Goal: Information Seeking & Learning: Compare options

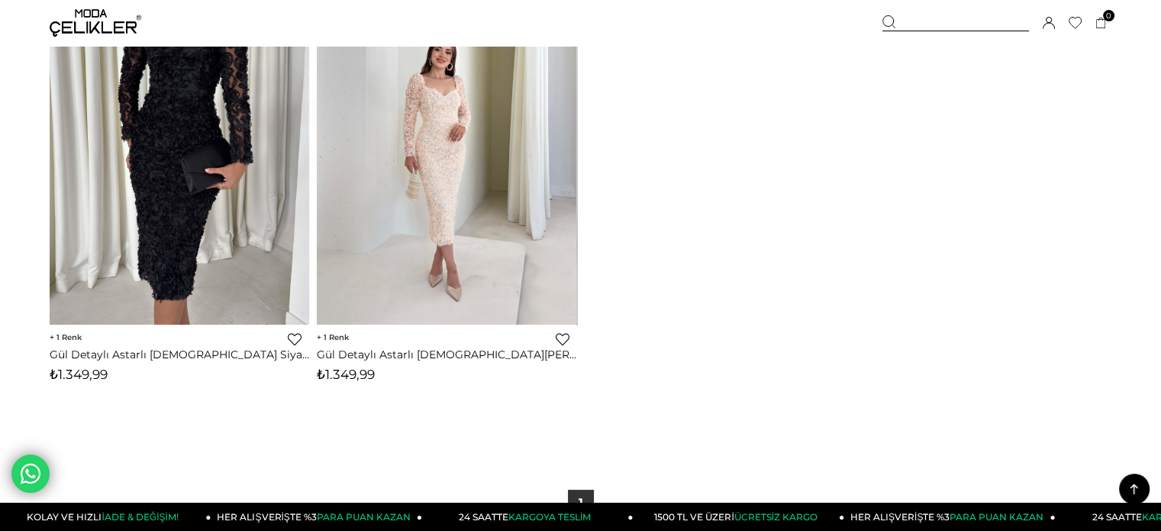
click at [921, 19] on div at bounding box center [956, 23] width 147 height 16
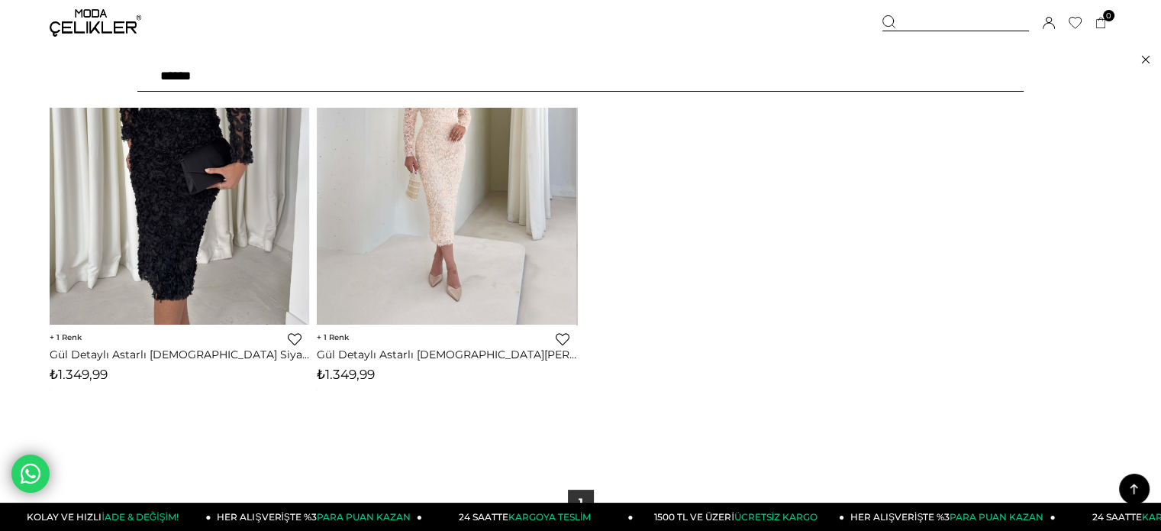
click at [803, 86] on input "******" at bounding box center [580, 76] width 886 height 31
paste input "text"
type input "*****"
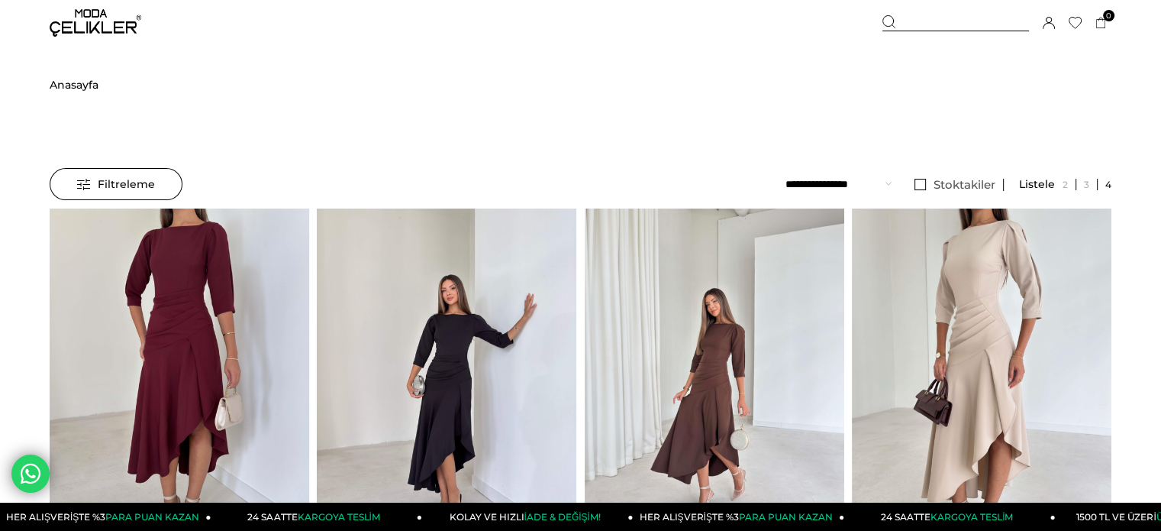
click at [687, 274] on div at bounding box center [844, 380] width 1039 height 345
click at [687, 274] on img at bounding box center [715, 381] width 260 height 346
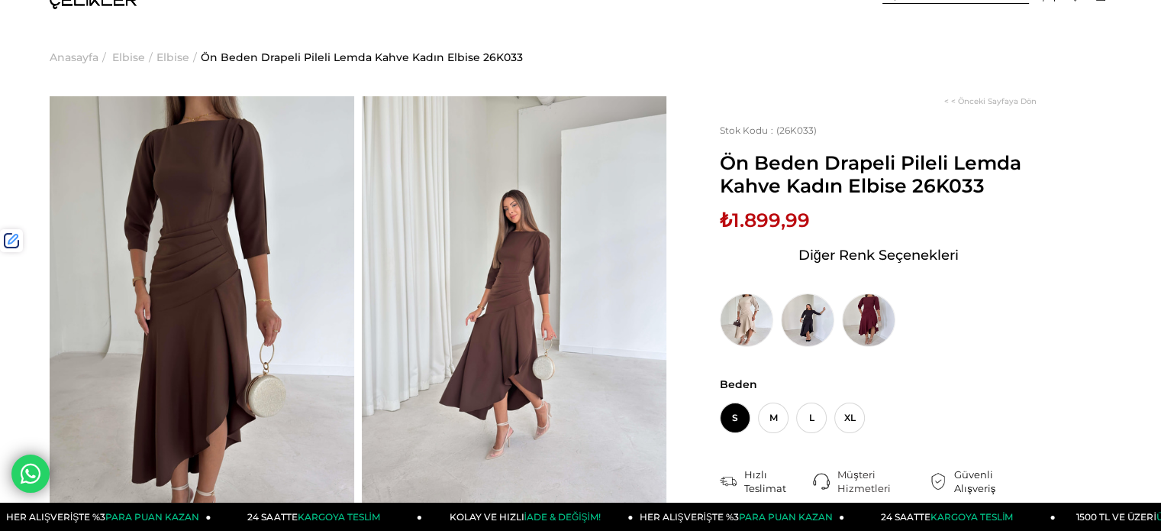
scroll to position [76, 0]
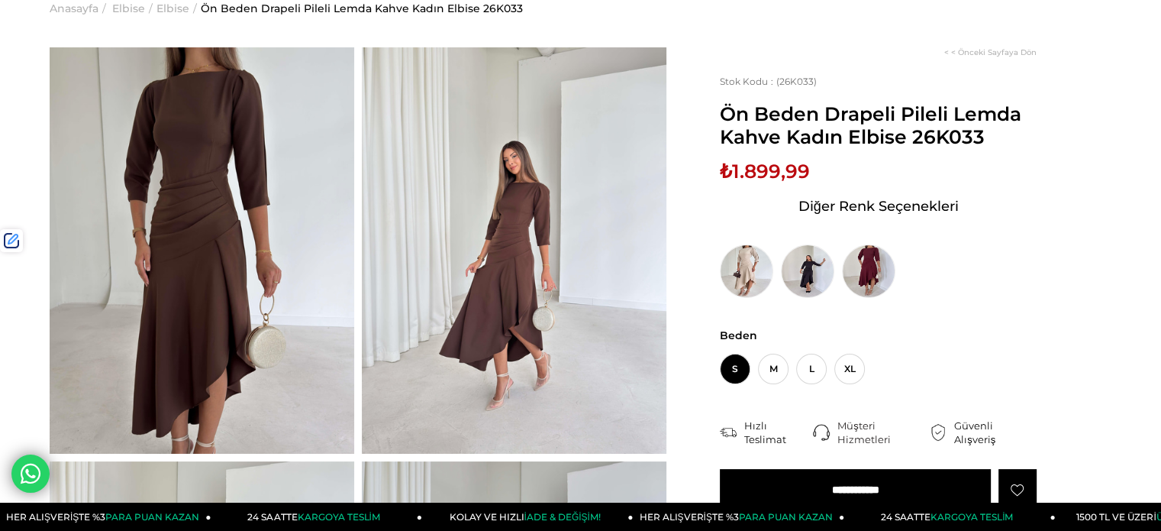
click at [776, 173] on span "₺1.899,99" at bounding box center [765, 171] width 90 height 23
copy span "1.899,99"
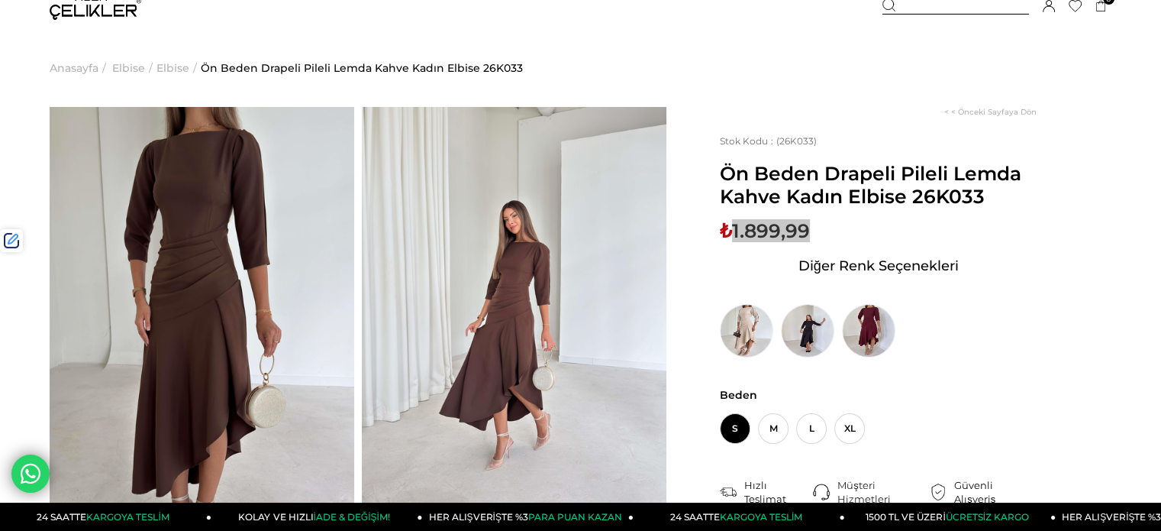
scroll to position [0, 0]
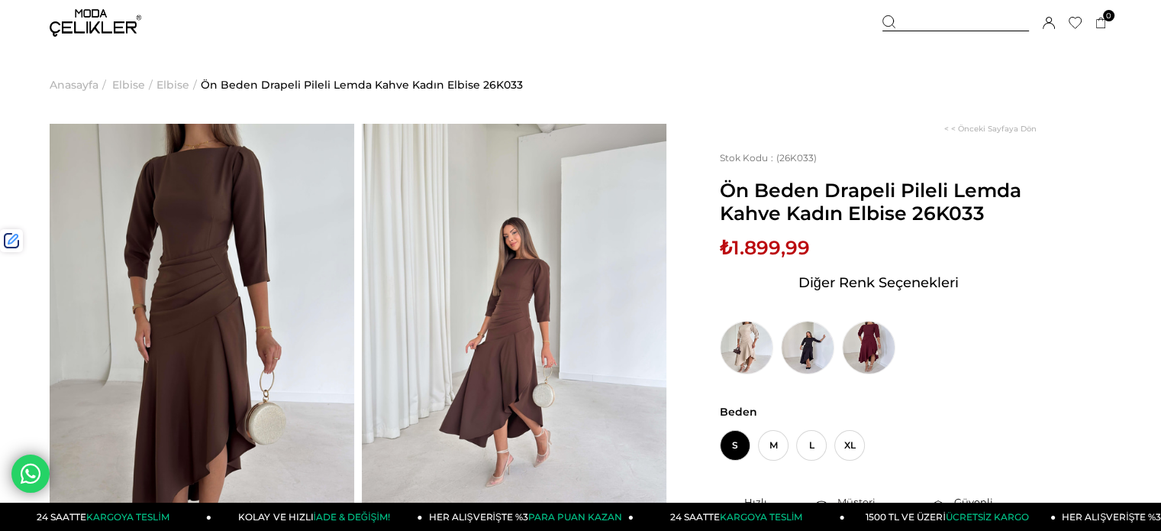
click at [956, 24] on div at bounding box center [956, 23] width 147 height 16
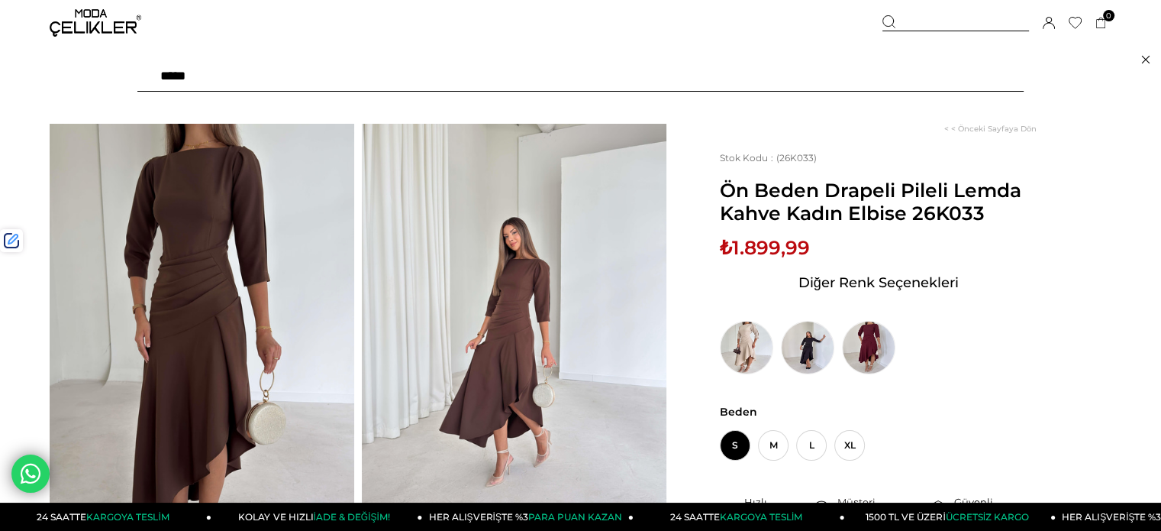
click at [908, 72] on input "text" at bounding box center [580, 76] width 886 height 31
paste input "******"
type input "******"
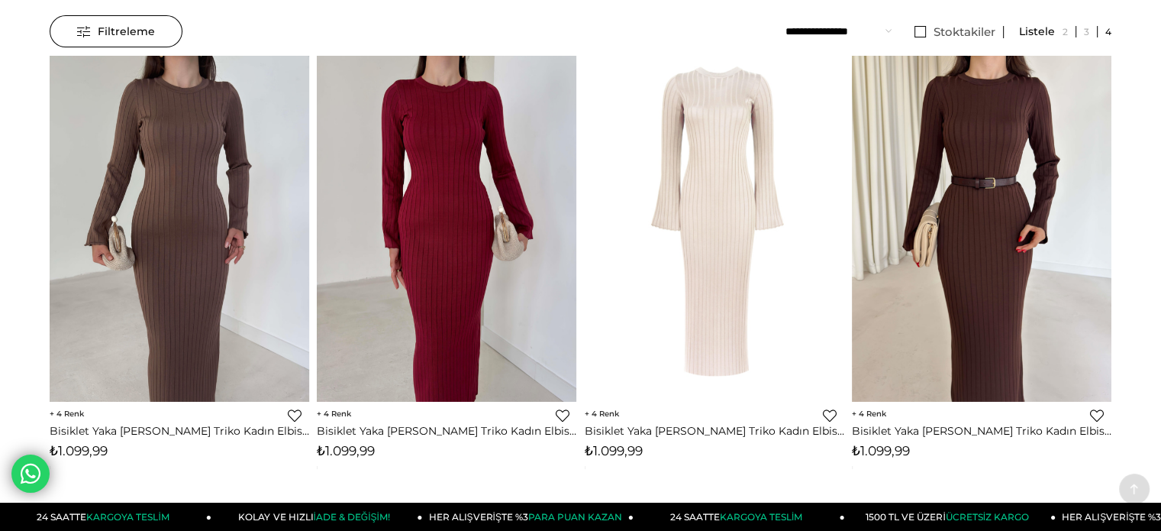
scroll to position [229, 0]
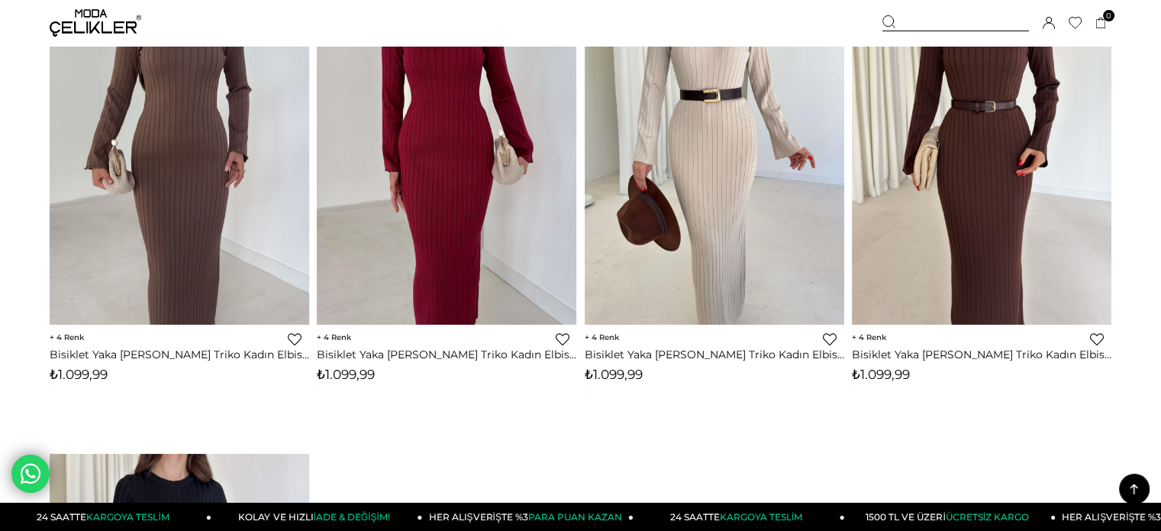
click at [629, 369] on span "₺1.099,99" at bounding box center [614, 373] width 58 height 15
copy span "1.099,99"
click at [930, 23] on div at bounding box center [956, 23] width 147 height 16
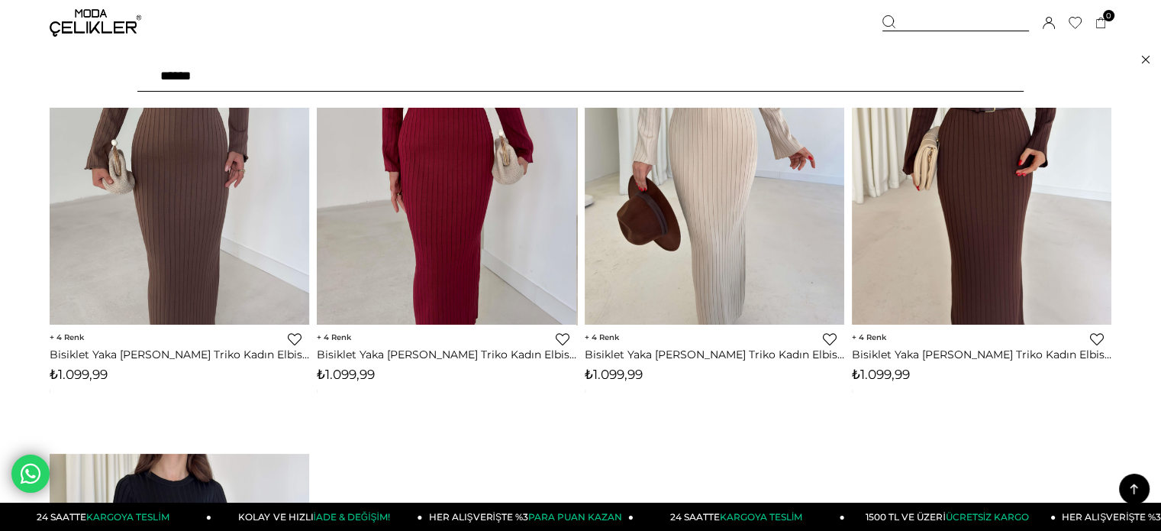
click at [834, 76] on input "******" at bounding box center [580, 76] width 886 height 31
paste input "text"
type input "******"
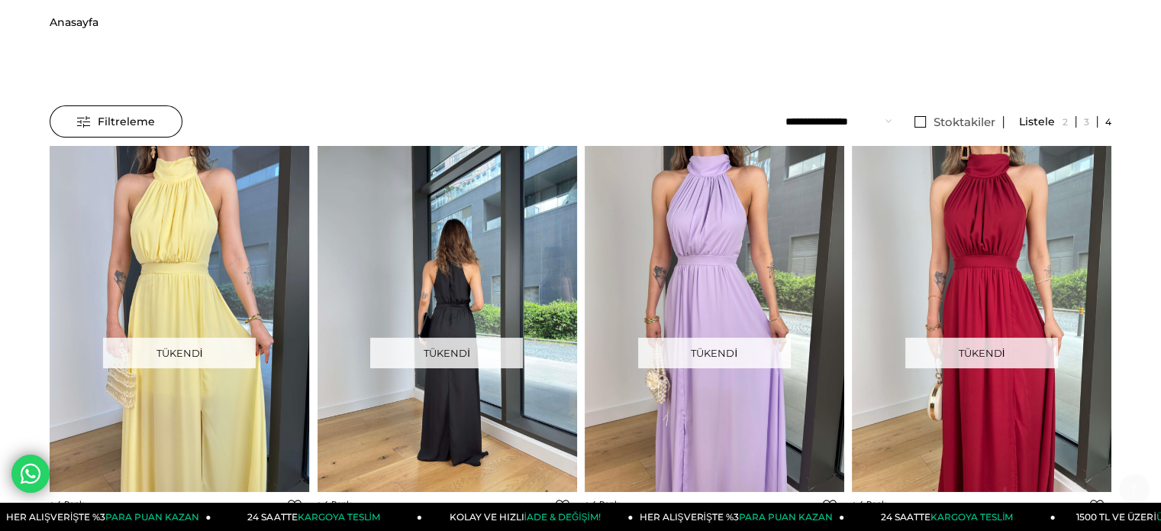
scroll to position [229, 0]
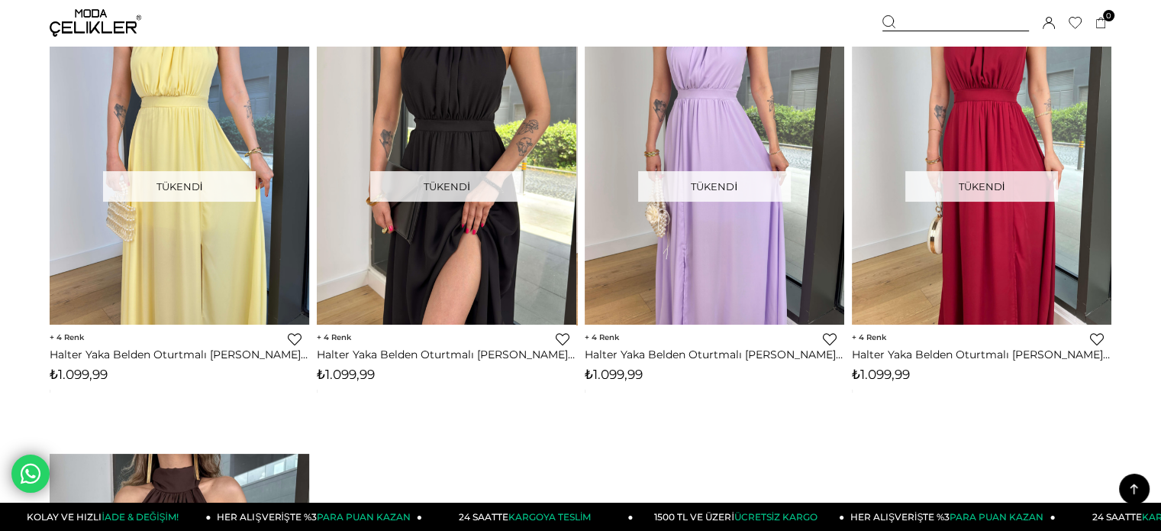
click at [913, 25] on div at bounding box center [956, 23] width 147 height 16
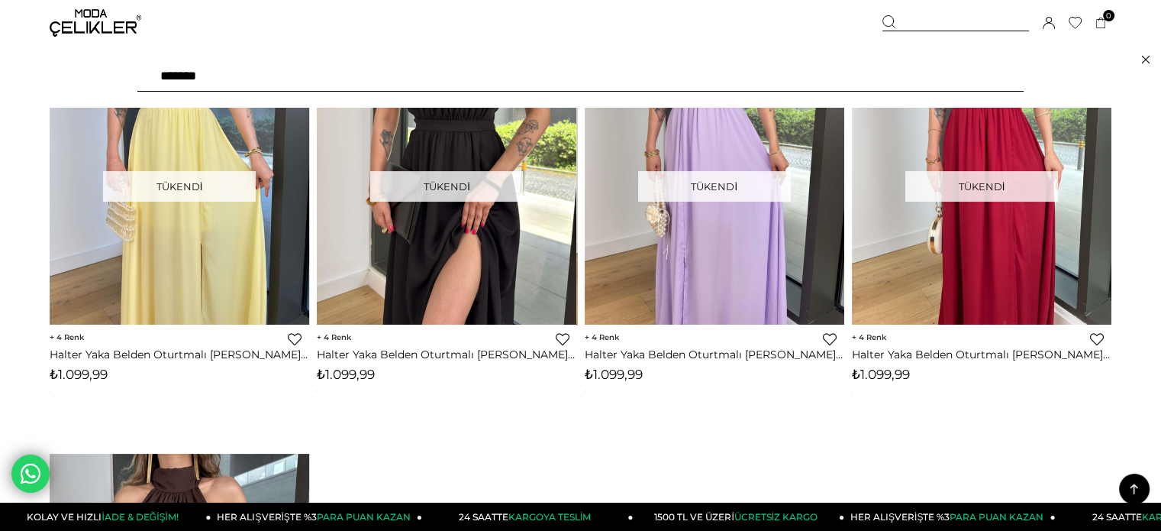
click at [849, 75] on input "******" at bounding box center [580, 76] width 886 height 31
paste input "******"
type input "*"
paste input "******"
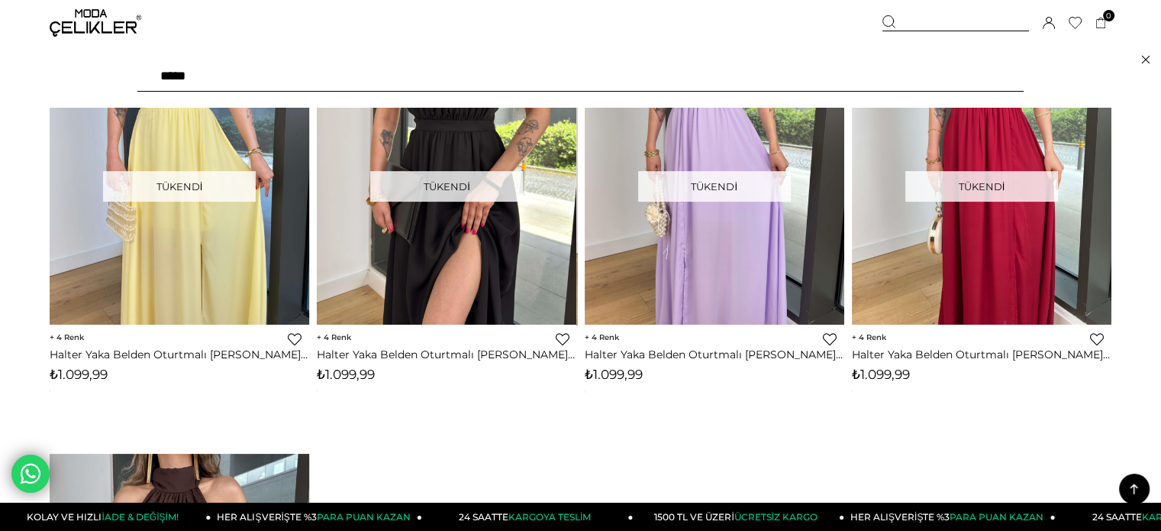
type input "******"
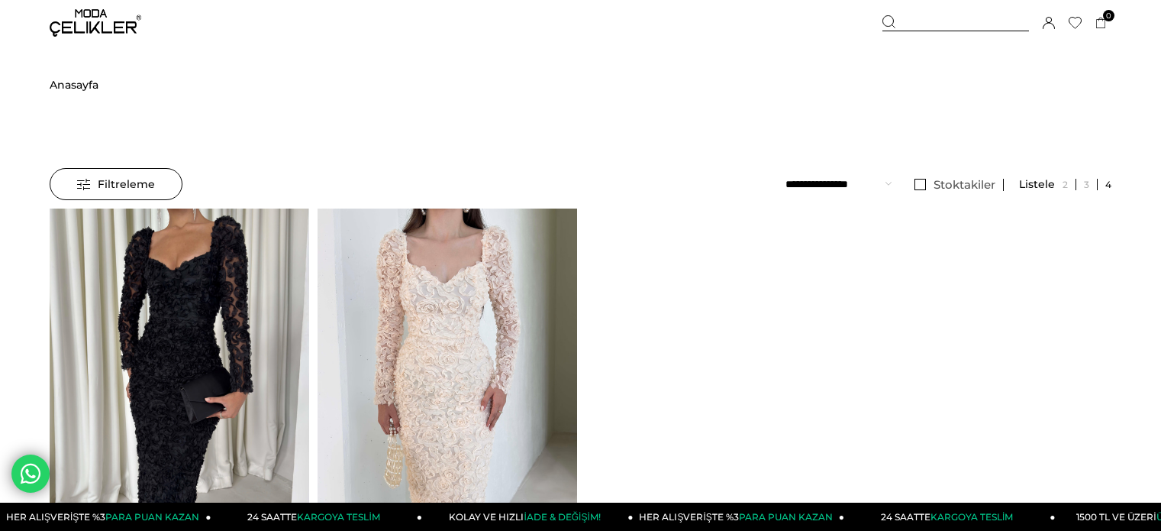
click at [507, 260] on div at bounding box center [187, 380] width 779 height 345
click at [507, 260] on img at bounding box center [448, 381] width 260 height 346
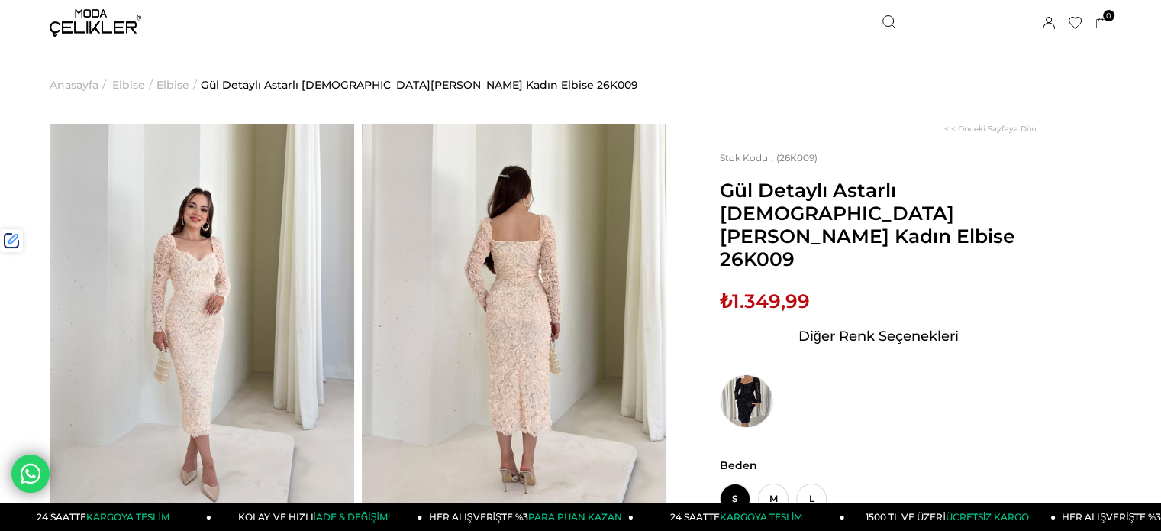
click at [933, 27] on div at bounding box center [956, 23] width 147 height 16
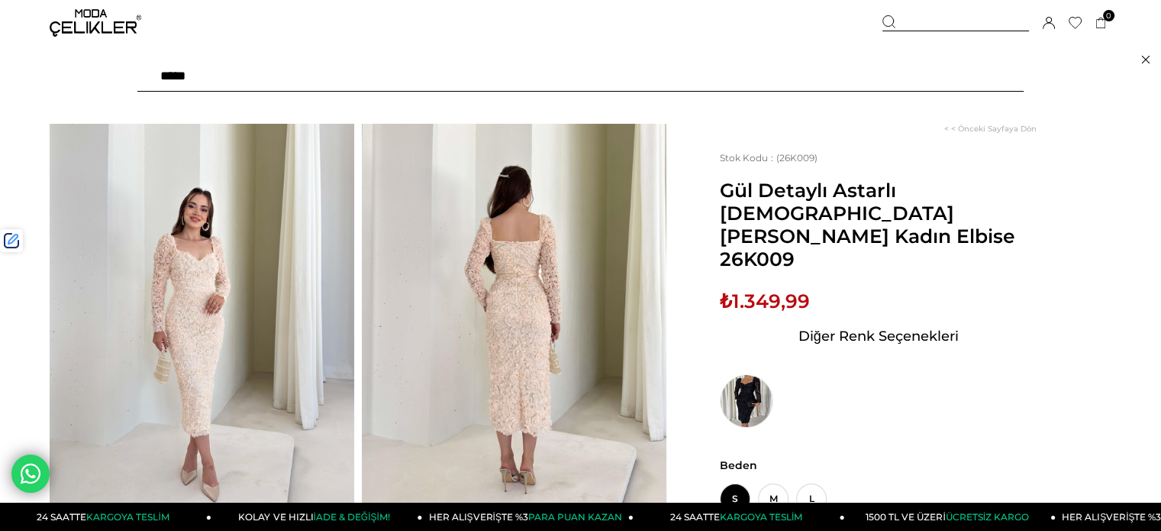
click at [873, 80] on input "text" at bounding box center [580, 76] width 886 height 31
type input "*****"
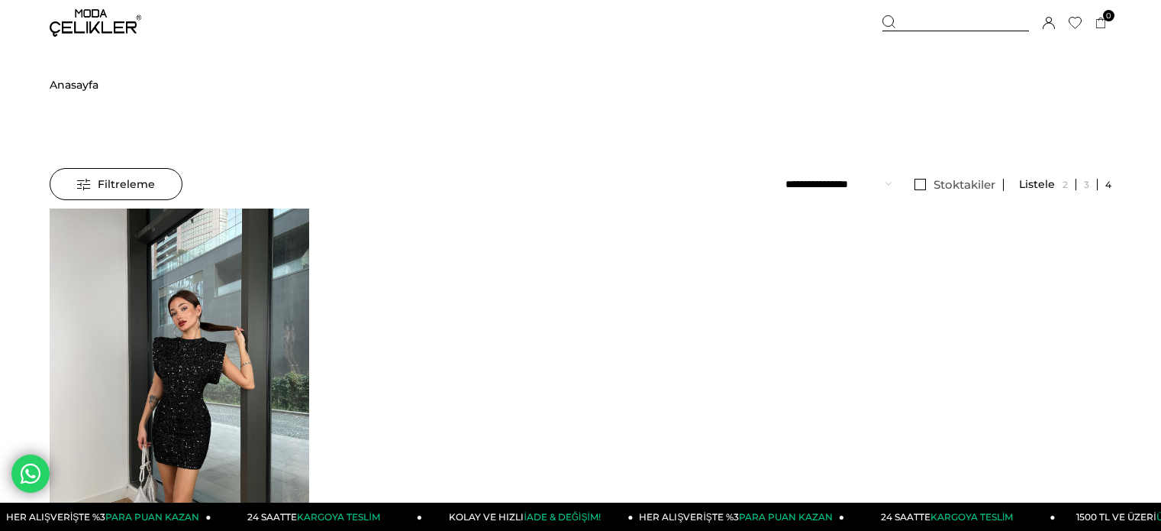
click at [186, 284] on div at bounding box center [179, 380] width 1299 height 345
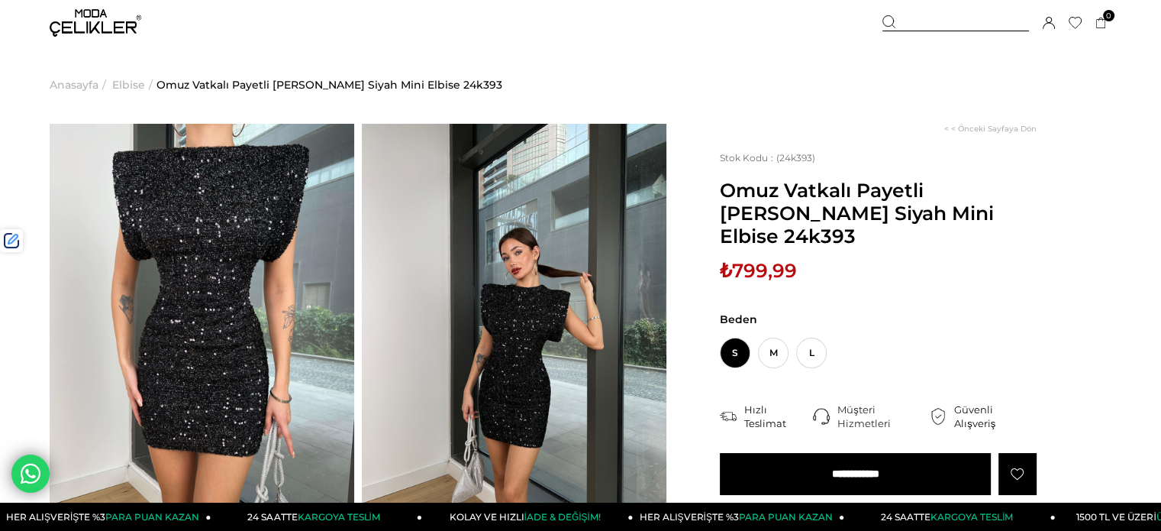
click at [772, 259] on span "₺799,99" at bounding box center [758, 270] width 77 height 23
drag, startPoint x: 772, startPoint y: 250, endPoint x: 704, endPoint y: 221, distance: 74.2
click at [771, 259] on span "₺799,99" at bounding box center [758, 270] width 77 height 23
copy span "799,99"
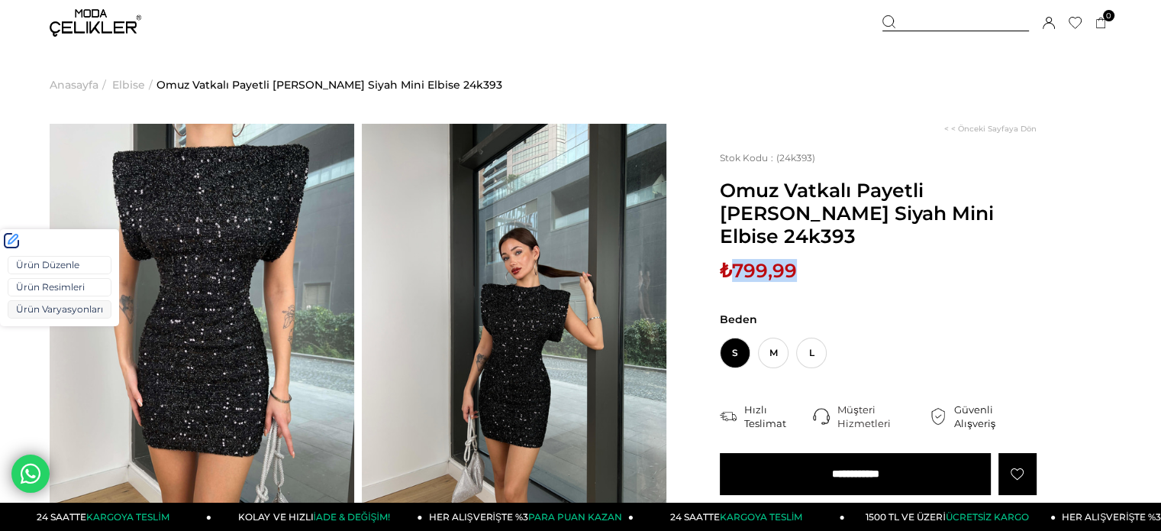
click at [45, 306] on link "Ürün Varyasyonları" at bounding box center [60, 309] width 104 height 18
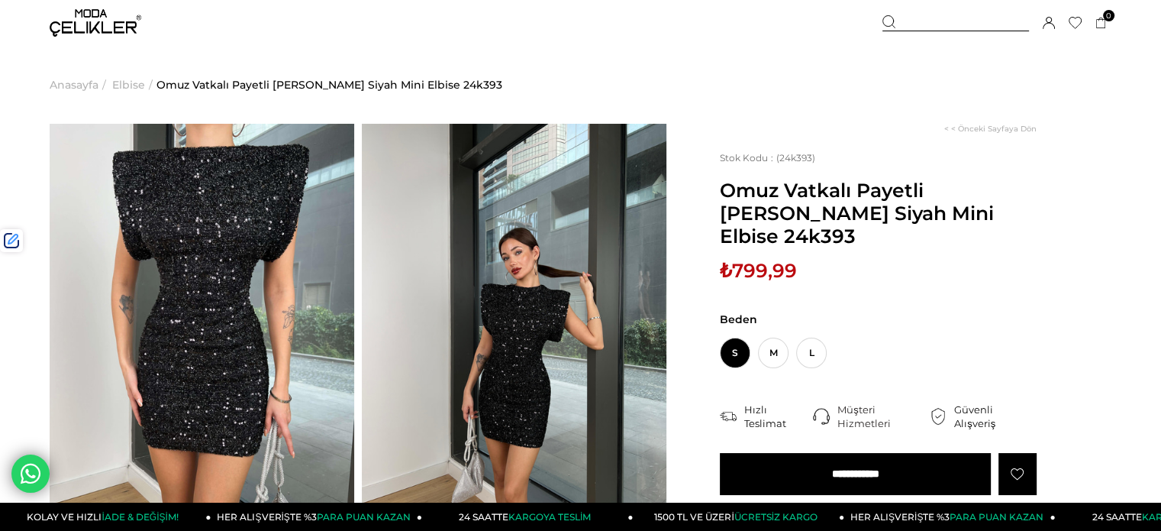
click at [960, 25] on div at bounding box center [956, 23] width 147 height 16
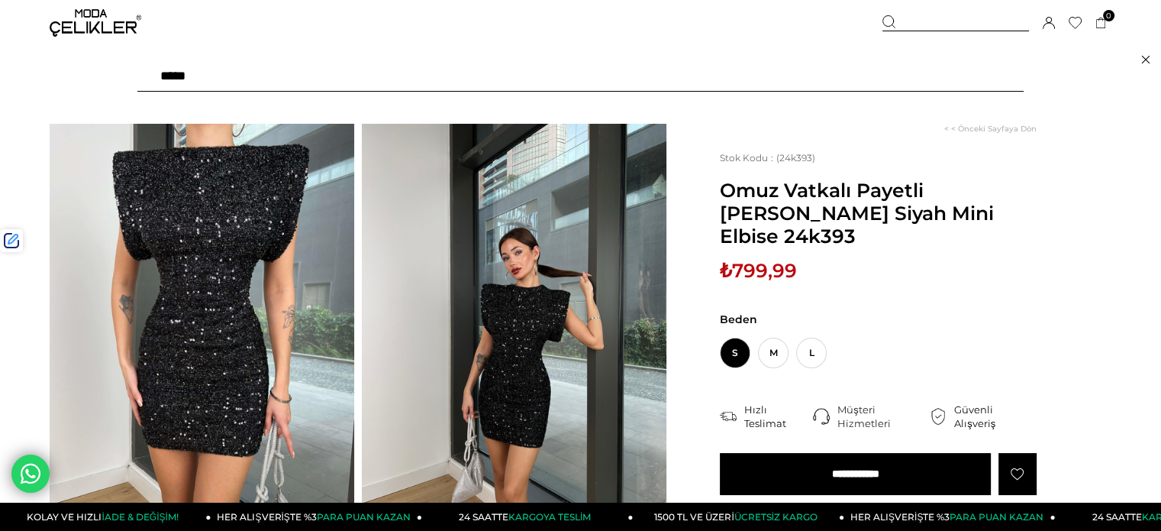
click at [872, 77] on input "text" at bounding box center [580, 76] width 886 height 31
paste input "******"
type input "******"
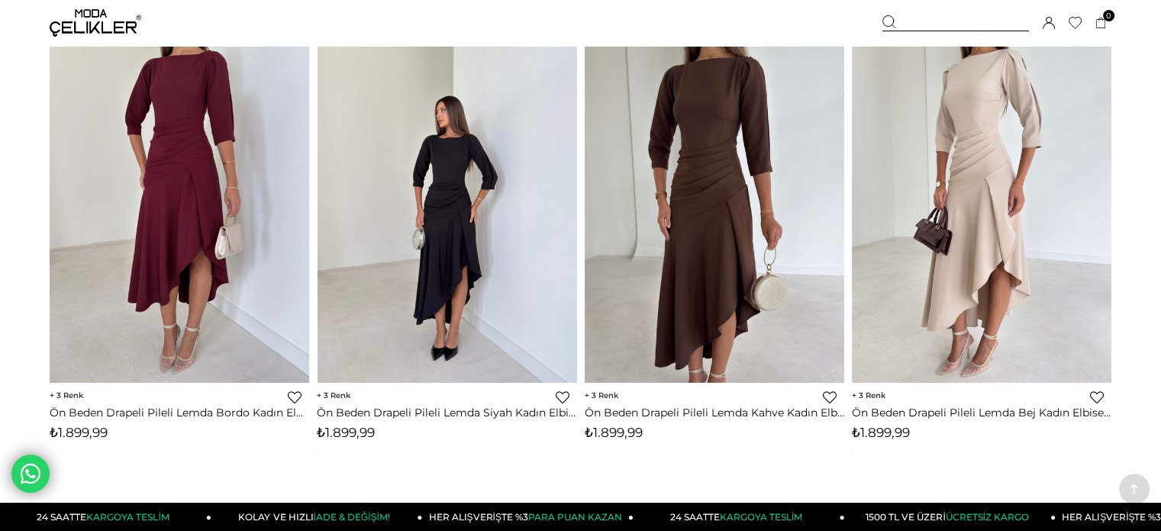
scroll to position [305, 0]
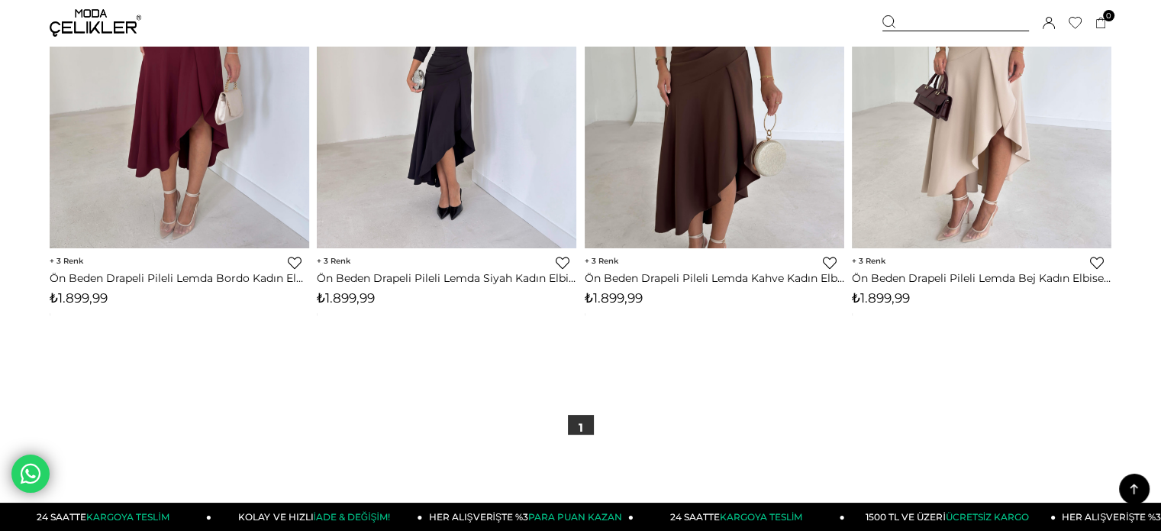
click at [354, 302] on span "₺1.899,99" at bounding box center [346, 297] width 58 height 15
copy span "1.899,99"
click at [79, 20] on img at bounding box center [96, 22] width 92 height 27
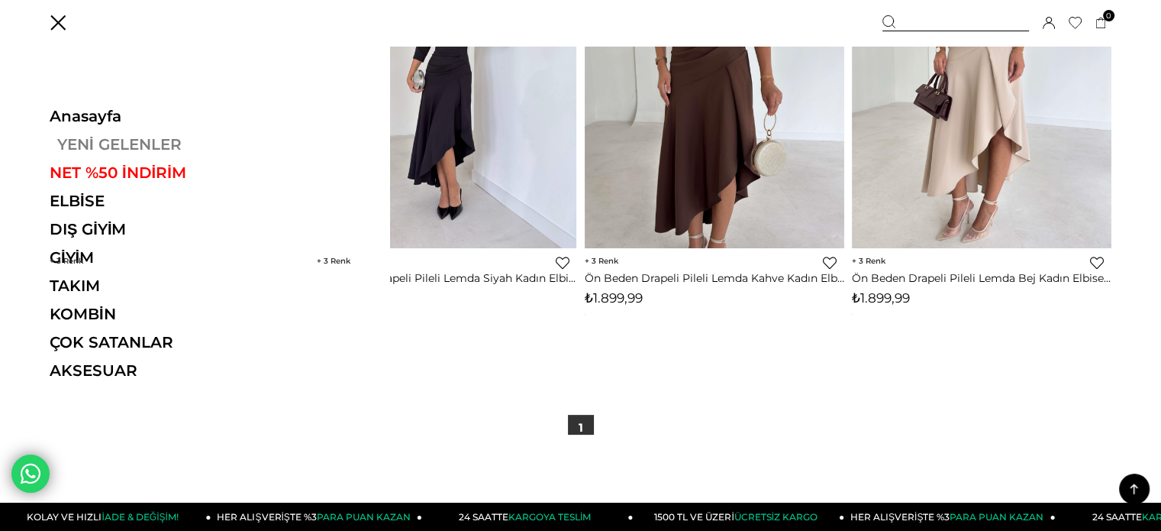
click at [104, 137] on link "YENİ GELENLER" at bounding box center [155, 144] width 210 height 18
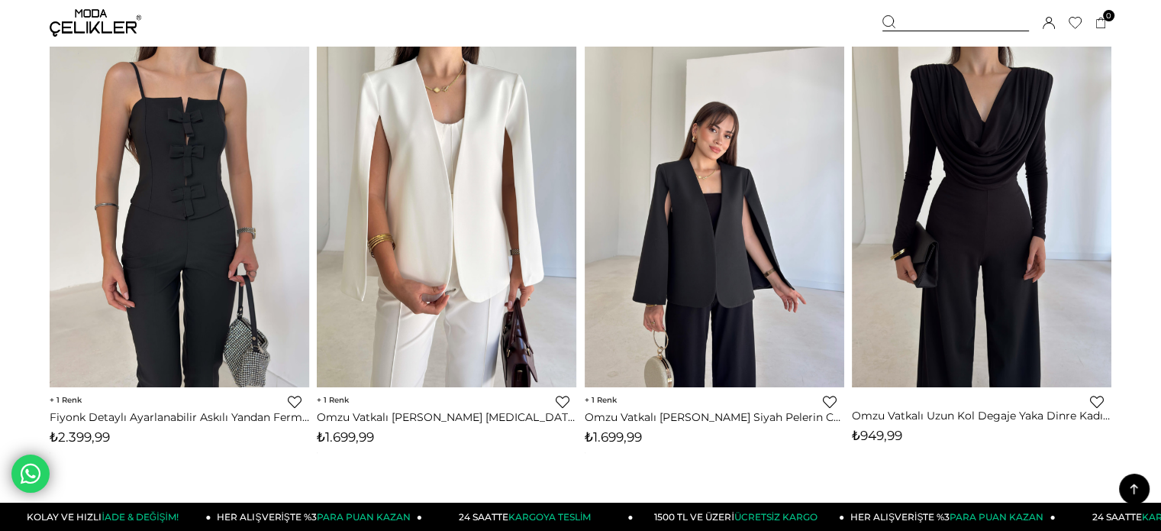
scroll to position [7253, 0]
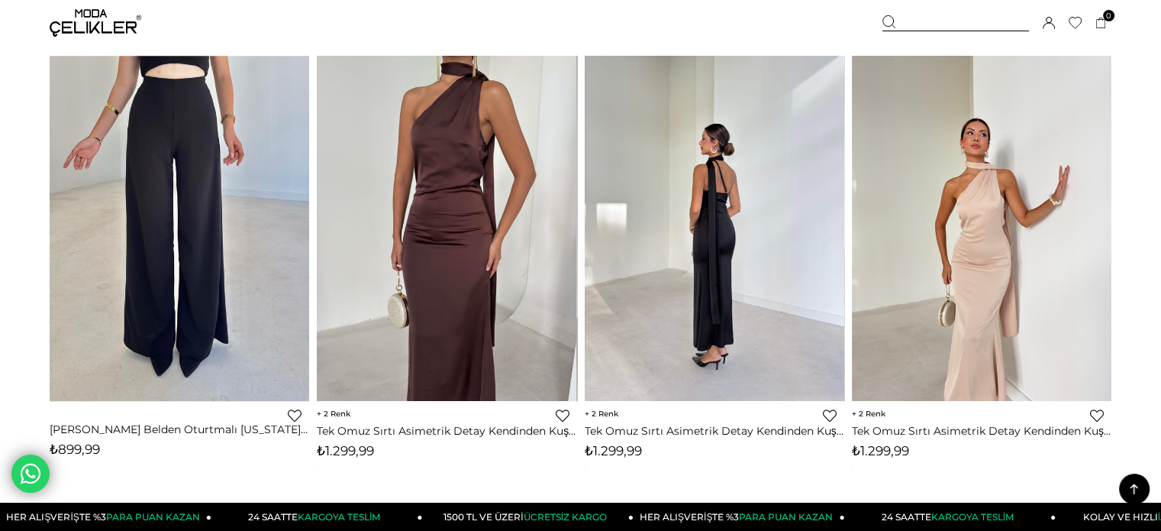
click at [955, 206] on div at bounding box center [1111, 228] width 1039 height 345
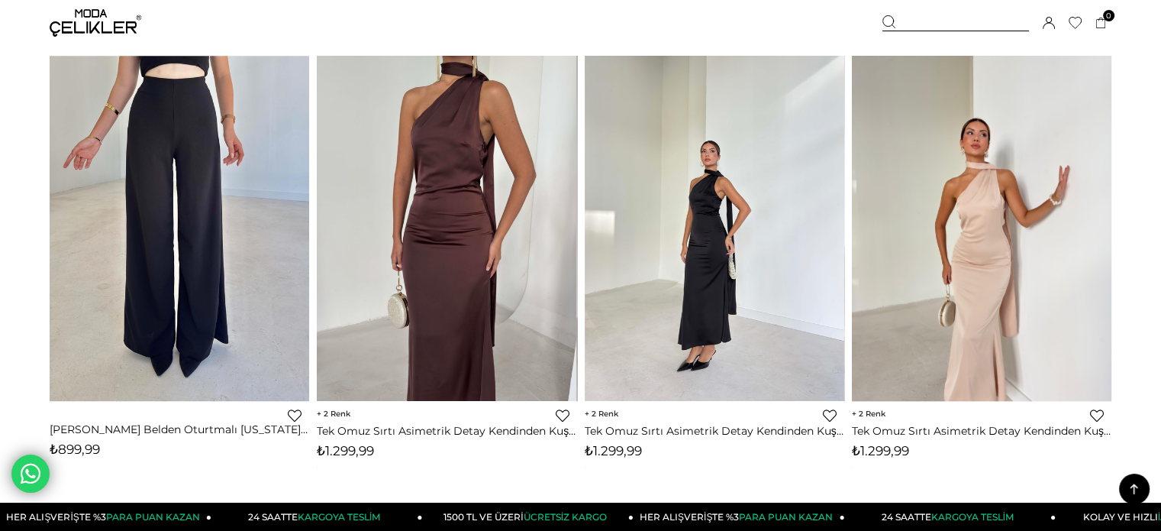
click at [955, 206] on img at bounding box center [982, 228] width 260 height 346
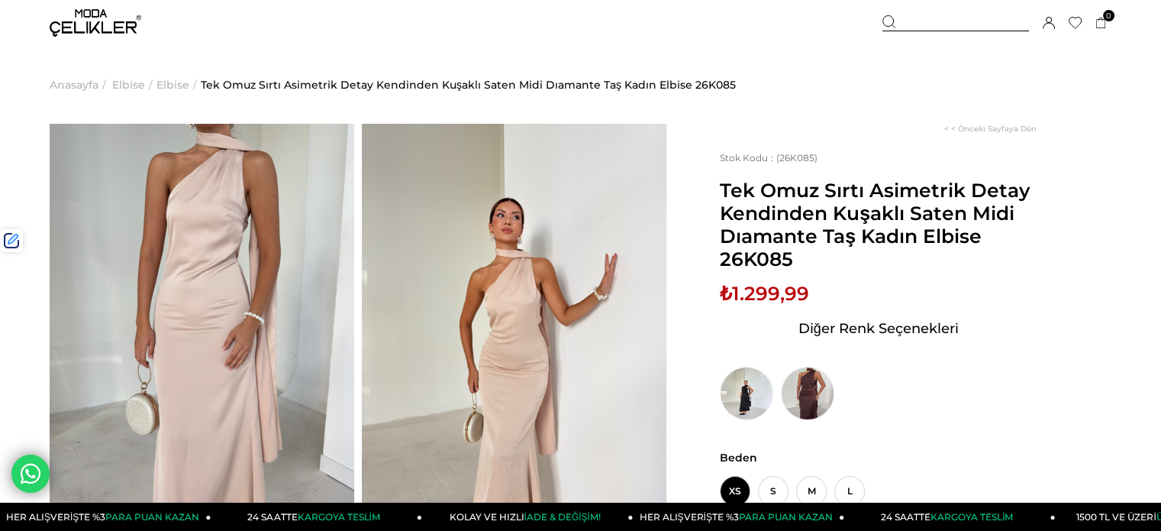
click at [774, 292] on span "₺1.299,99" at bounding box center [764, 293] width 89 height 23
copy span "1.299,99"
click at [915, 21] on div at bounding box center [956, 23] width 147 height 16
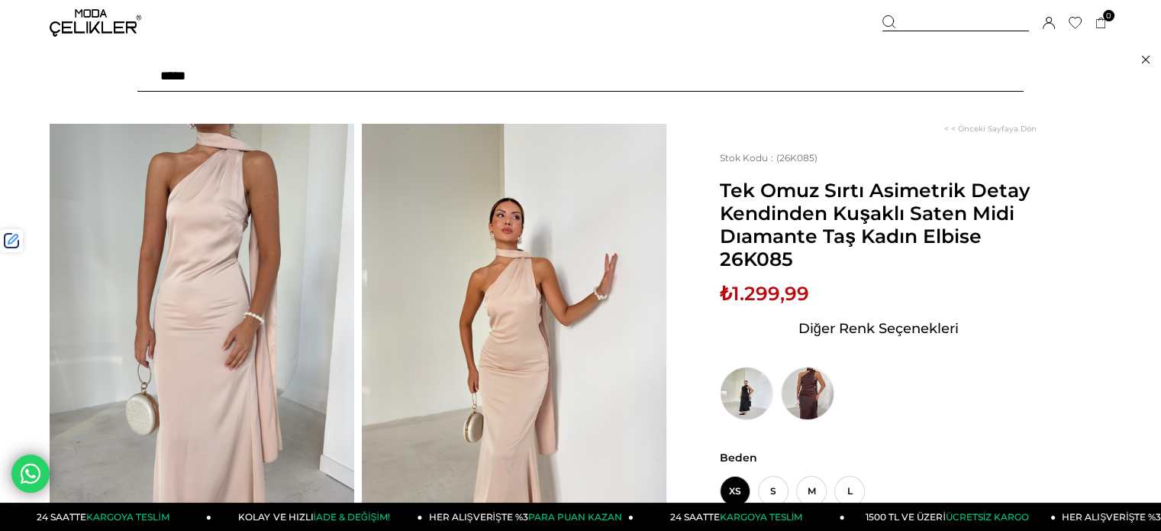
click at [843, 82] on input "text" at bounding box center [580, 76] width 886 height 31
paste input "******"
type input "******"
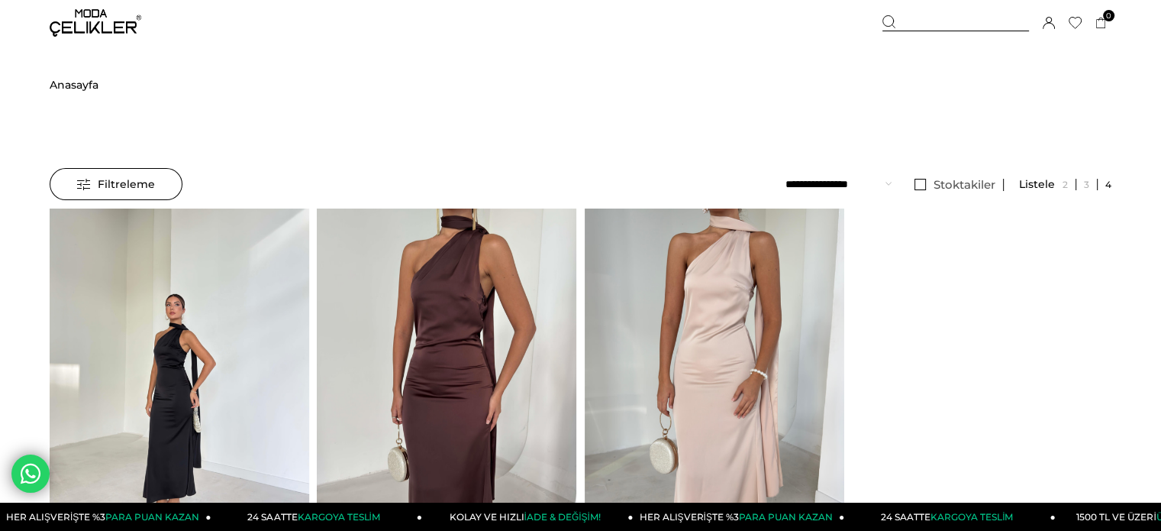
scroll to position [55, 0]
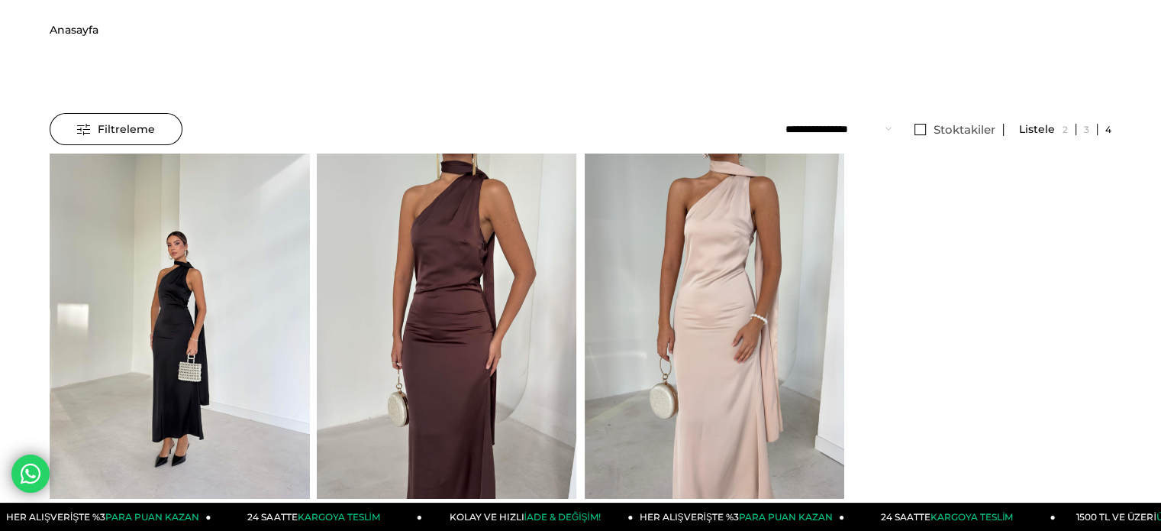
click at [202, 198] on img at bounding box center [180, 326] width 260 height 346
click at [202, 199] on div at bounding box center [179, 325] width 1299 height 345
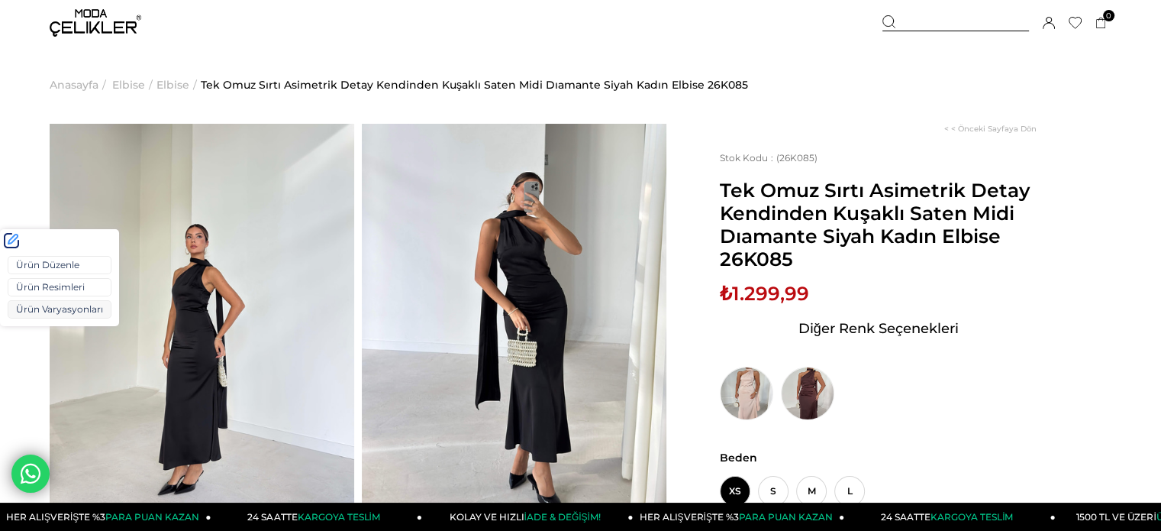
click at [52, 308] on link "Ürün Varyasyonları" at bounding box center [60, 309] width 104 height 18
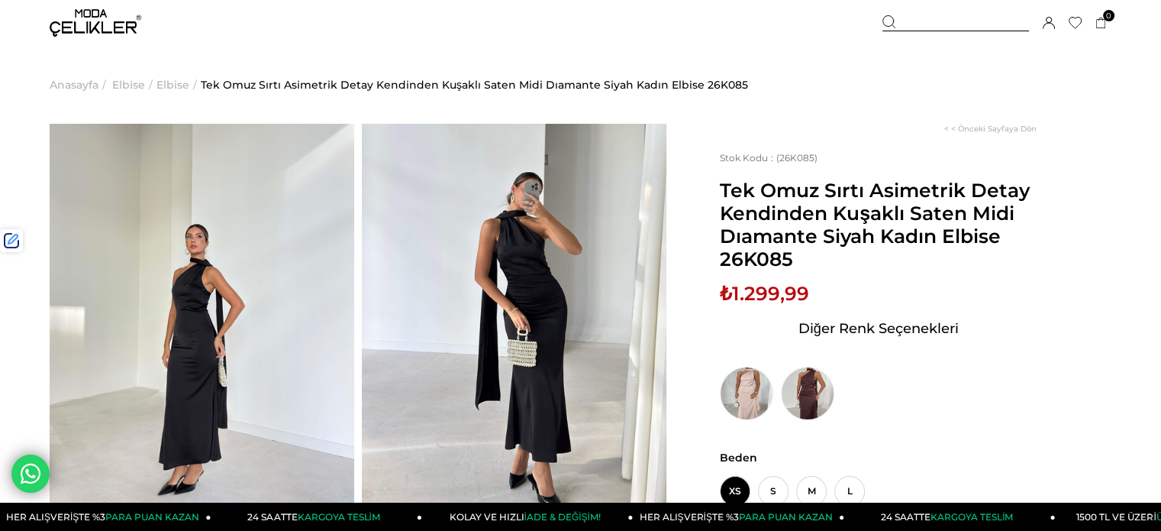
click at [764, 291] on span "₺1.299,99" at bounding box center [764, 293] width 89 height 23
copy span "1.299,99"
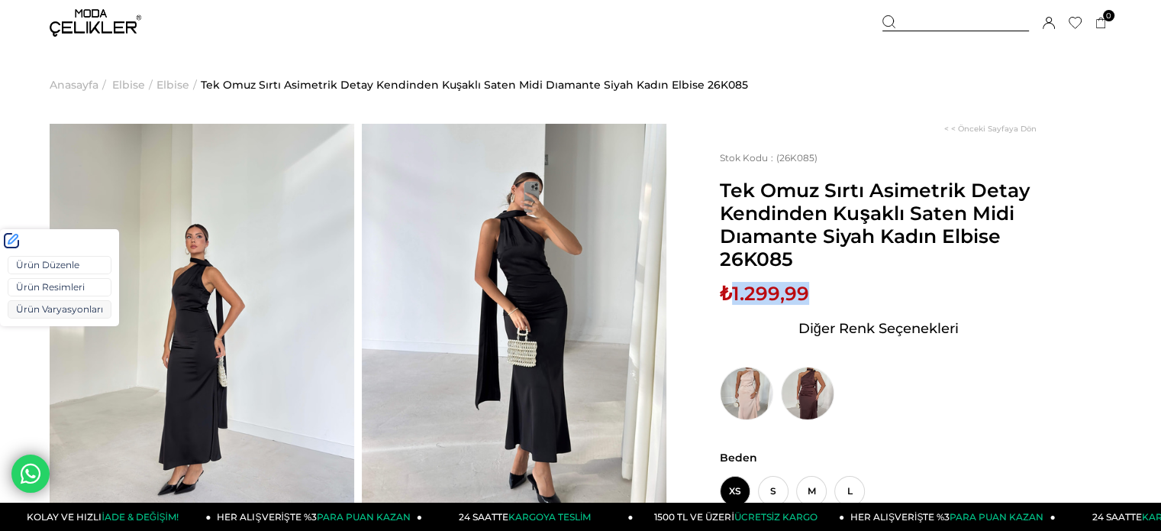
click at [55, 305] on link "Ürün Varyasyonları" at bounding box center [60, 309] width 104 height 18
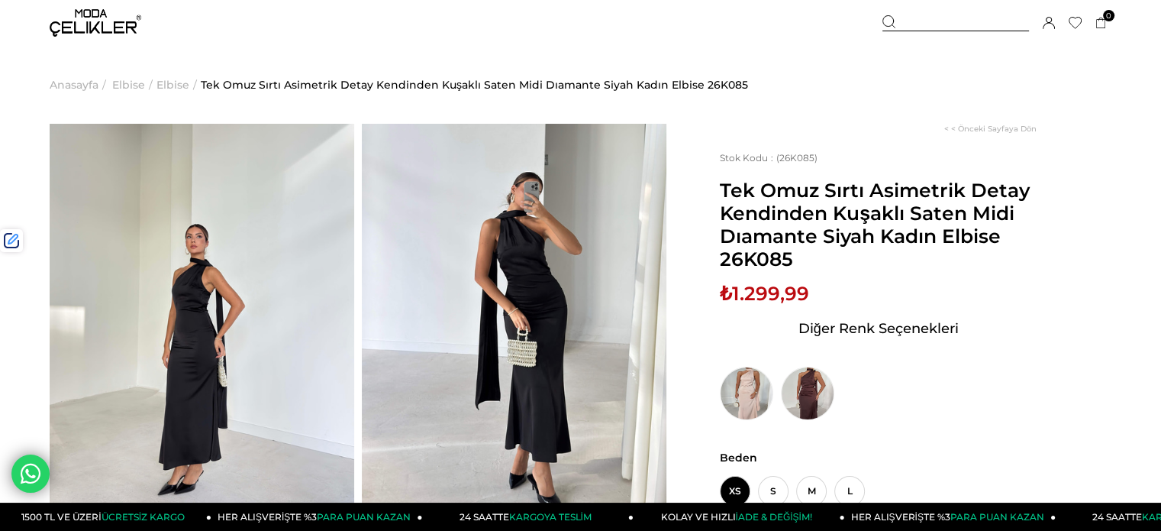
click at [963, 18] on div at bounding box center [956, 23] width 147 height 16
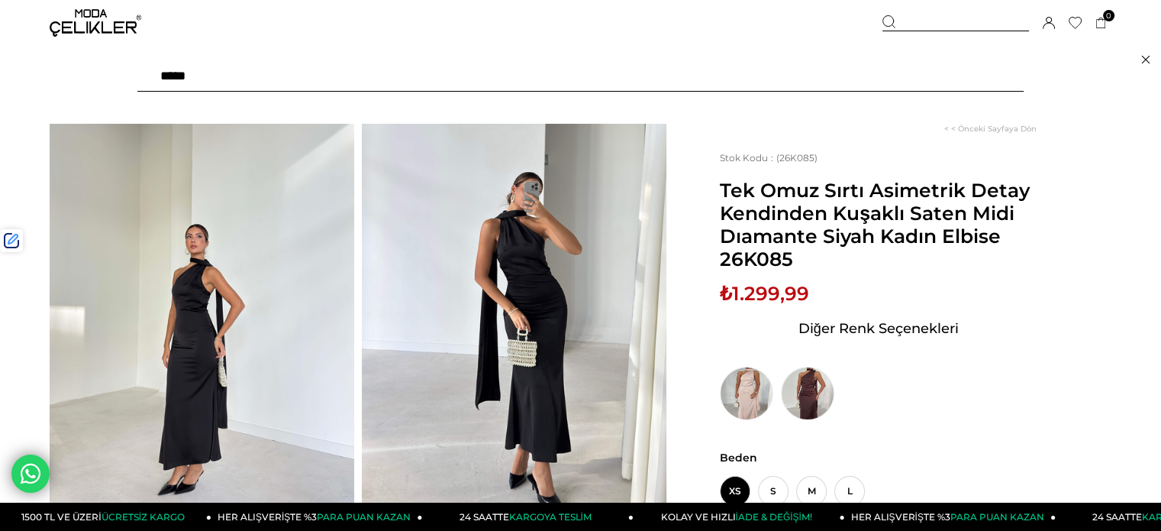
click at [895, 69] on input "text" at bounding box center [580, 76] width 886 height 31
paste input "******"
type input "******"
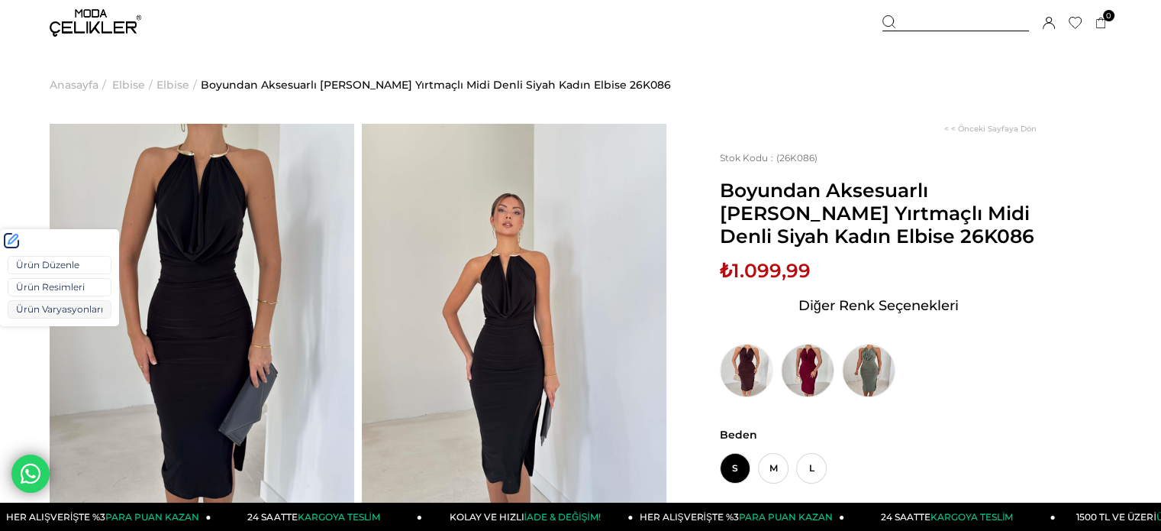
click at [41, 302] on link "Ürün Varyasyonları" at bounding box center [60, 309] width 104 height 18
click at [46, 304] on link "Ürün Varyasyonları" at bounding box center [60, 309] width 104 height 18
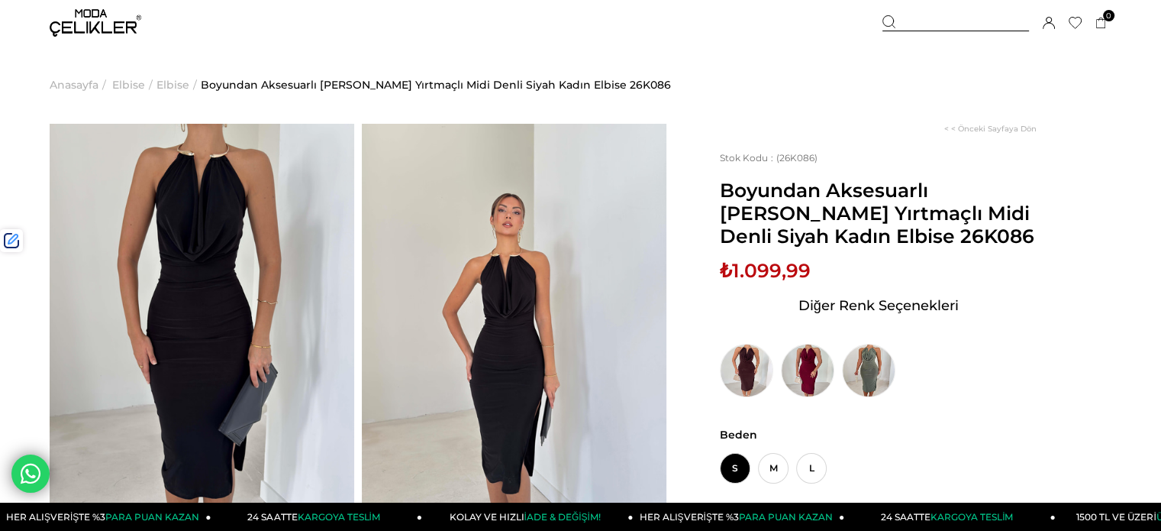
click at [786, 271] on span "₺1.099,99" at bounding box center [765, 270] width 91 height 23
copy span "1.099,99"
click at [921, 29] on div "Sepetim 0 Ürün Sepetinizde ürün bulunmamaktadır. Genel Toplam : Sepetim SİPARİŞ…" at bounding box center [997, 23] width 229 height 46
click at [914, 21] on div at bounding box center [956, 23] width 147 height 16
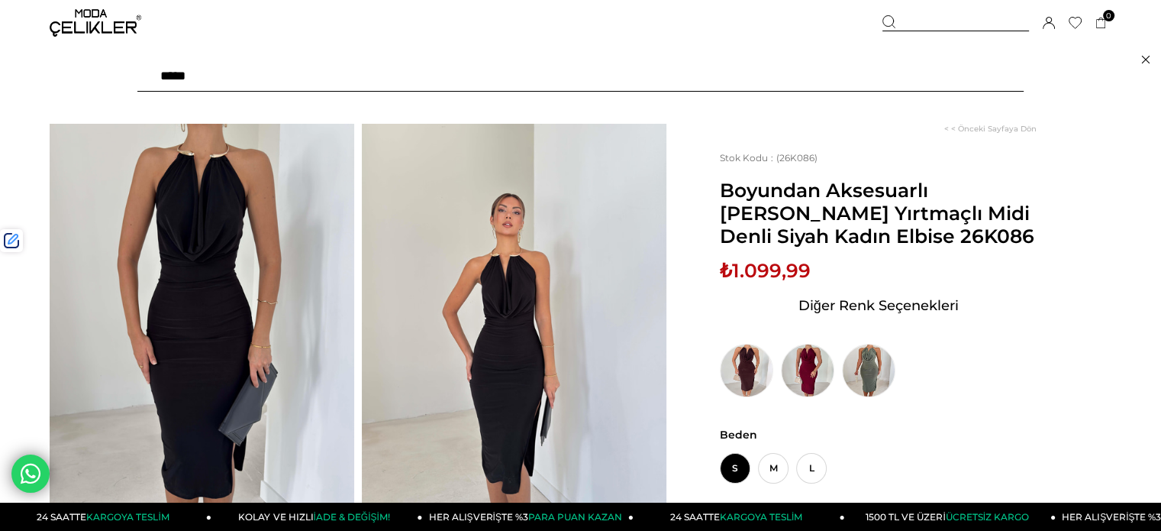
click at [846, 73] on input "text" at bounding box center [580, 76] width 886 height 31
paste input "******"
type input "******"
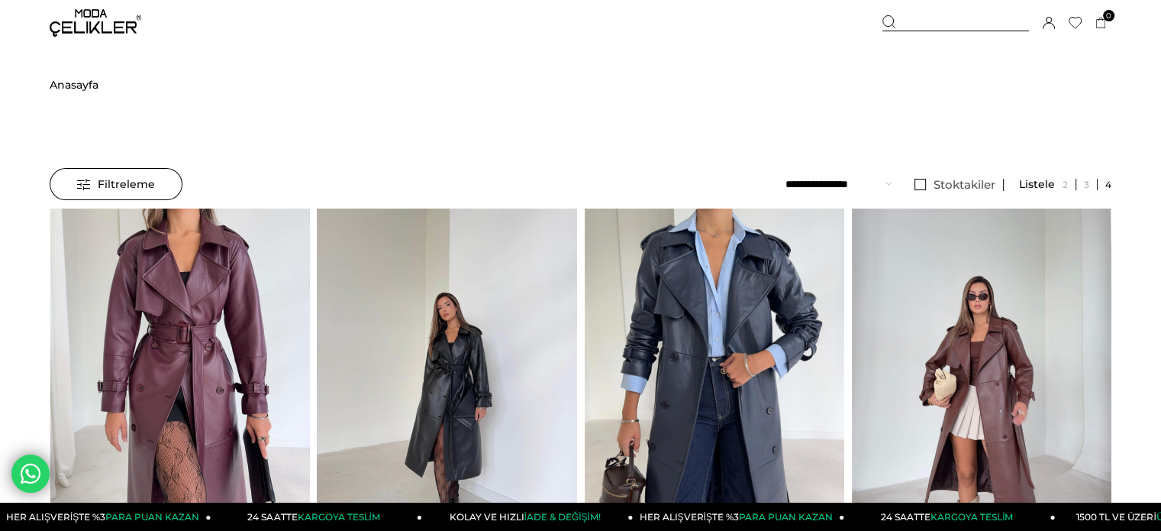
click at [226, 318] on img at bounding box center [180, 381] width 260 height 346
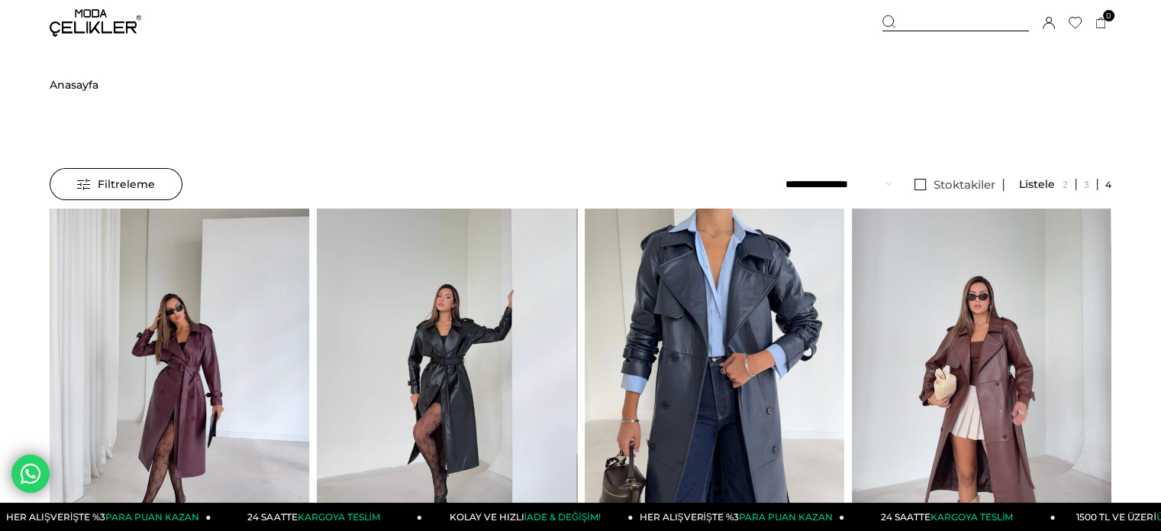
drag, startPoint x: 226, startPoint y: 318, endPoint x: 222, endPoint y: 293, distance: 25.5
click at [226, 318] on img at bounding box center [180, 381] width 260 height 346
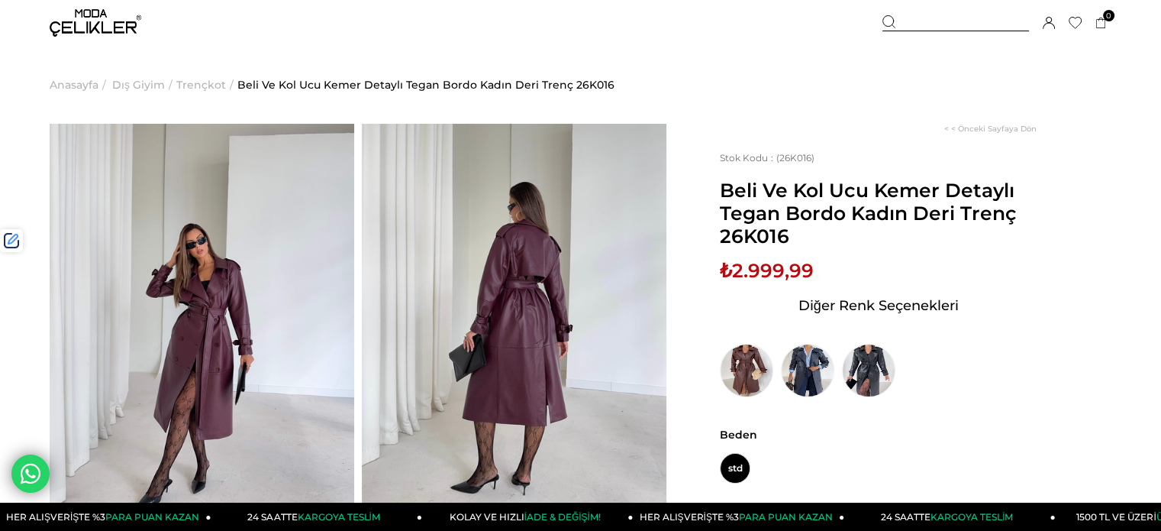
click at [962, 27] on div at bounding box center [956, 23] width 147 height 16
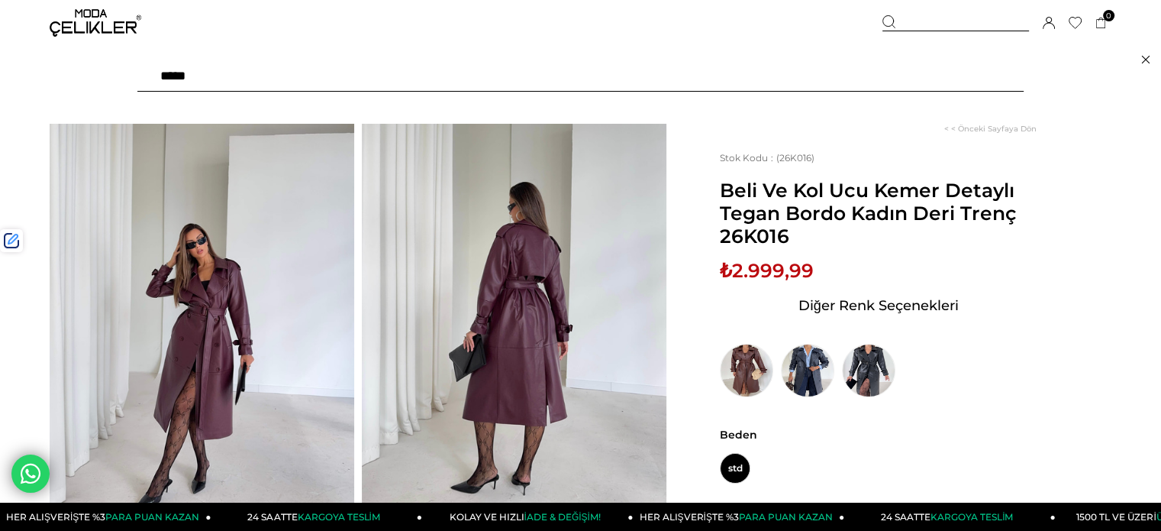
click at [854, 80] on input "text" at bounding box center [580, 76] width 886 height 31
type input "******"
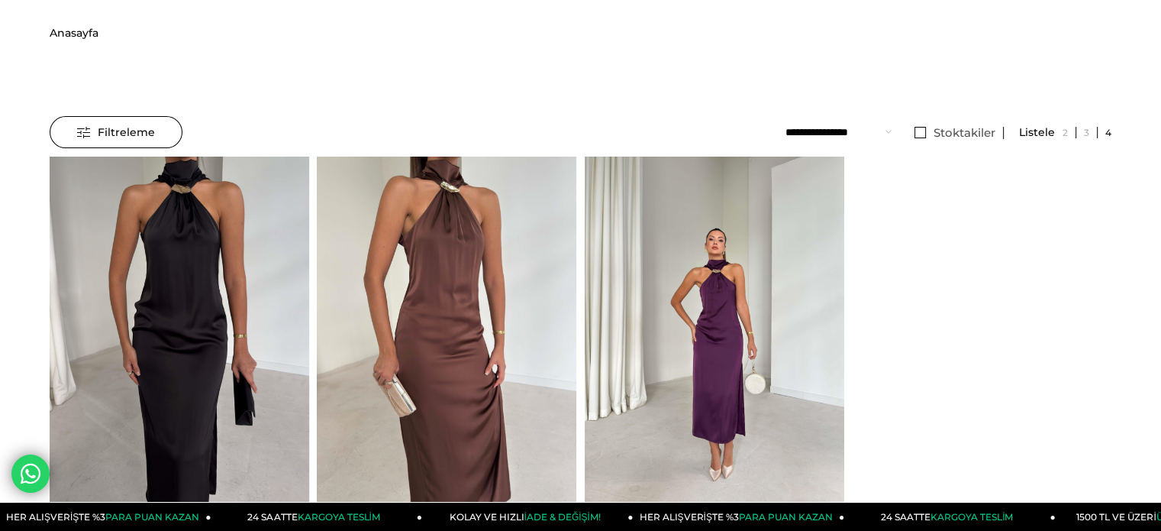
scroll to position [305, 0]
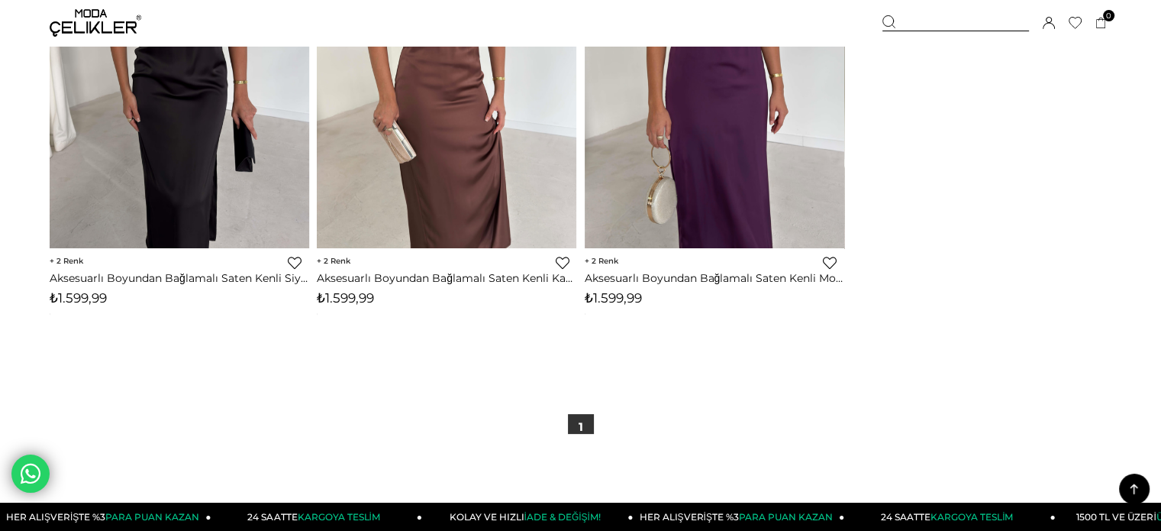
click at [628, 298] on span "₺1.599,99" at bounding box center [613, 297] width 57 height 15
copy span "1.599,99"
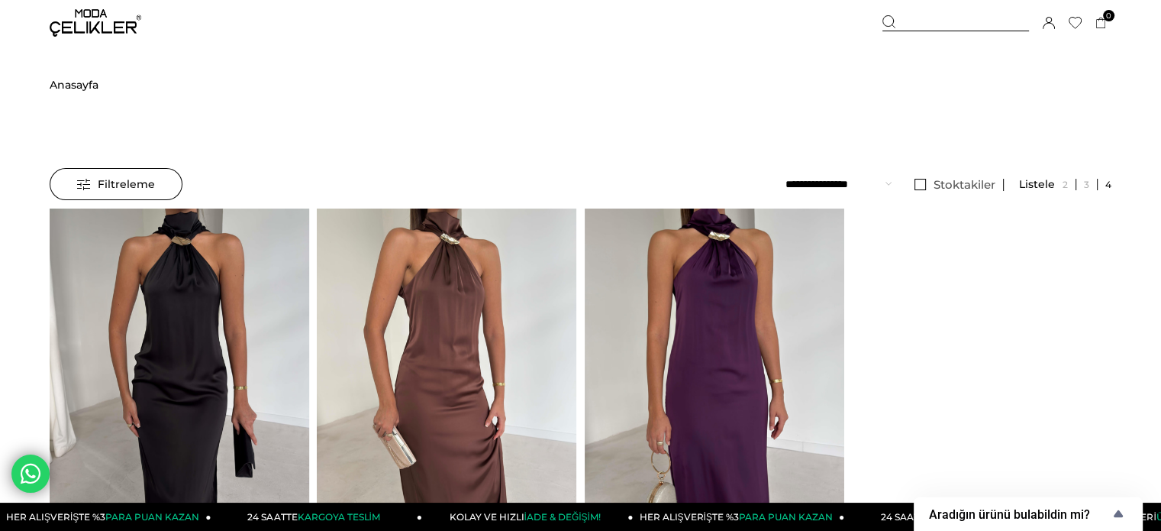
click at [90, 24] on img at bounding box center [96, 22] width 92 height 27
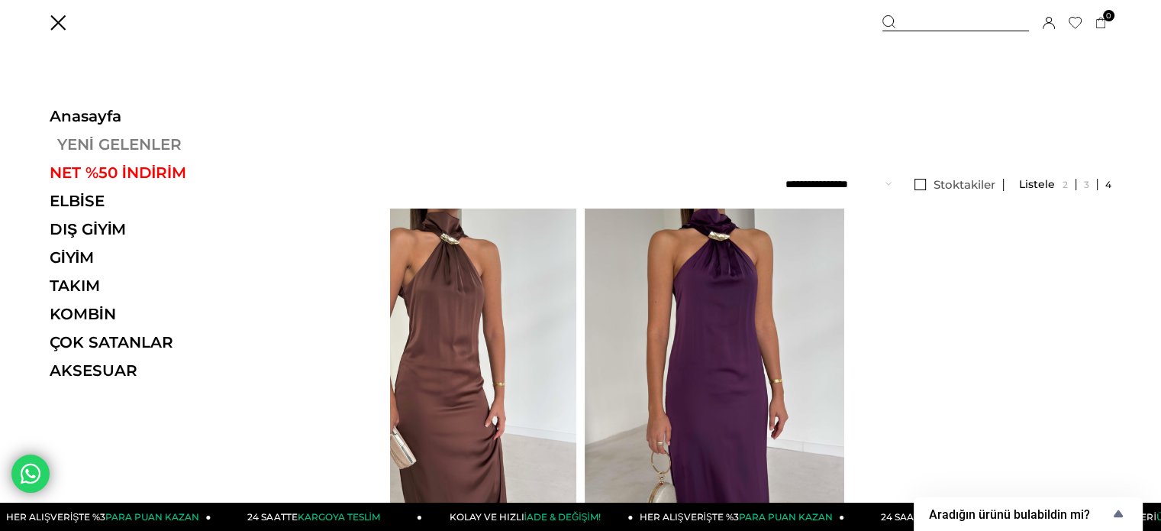
click at [95, 136] on link "YENİ GELENLER" at bounding box center [155, 144] width 210 height 18
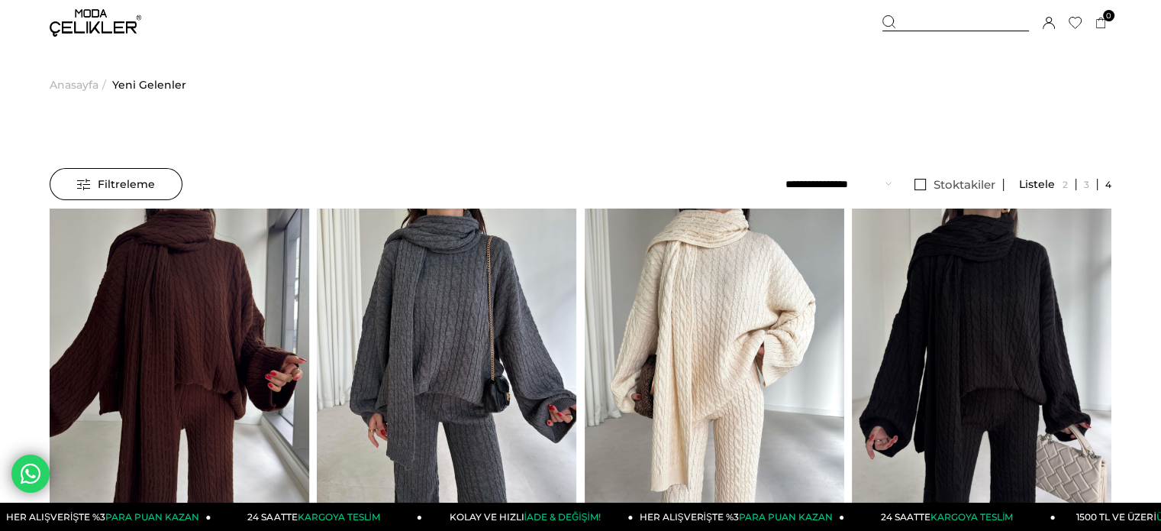
drag, startPoint x: 921, startPoint y: 20, endPoint x: 906, endPoint y: 30, distance: 17.6
click at [921, 20] on div at bounding box center [956, 23] width 147 height 16
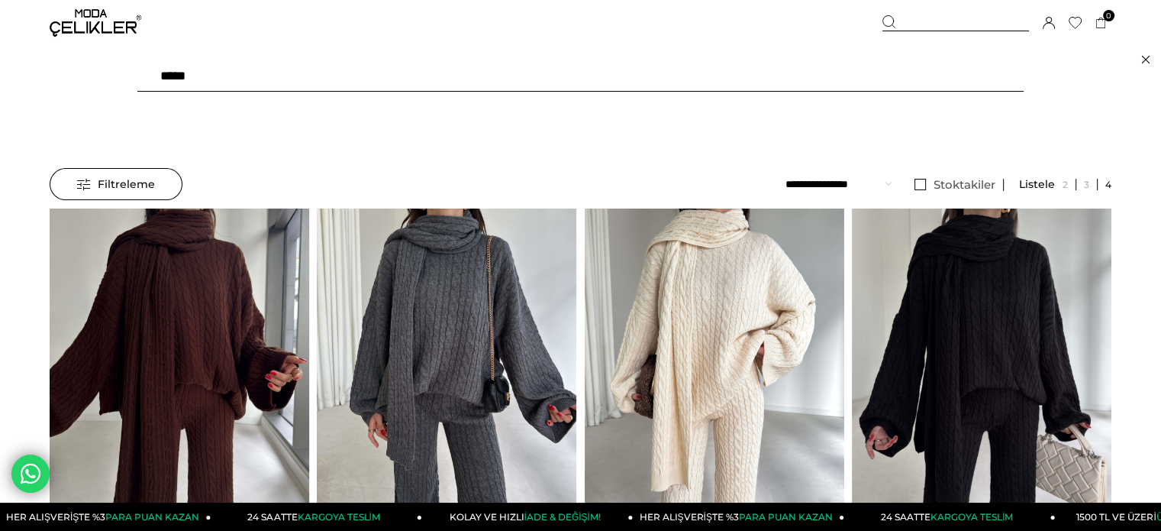
click at [806, 76] on input "text" at bounding box center [580, 76] width 886 height 31
type input "******"
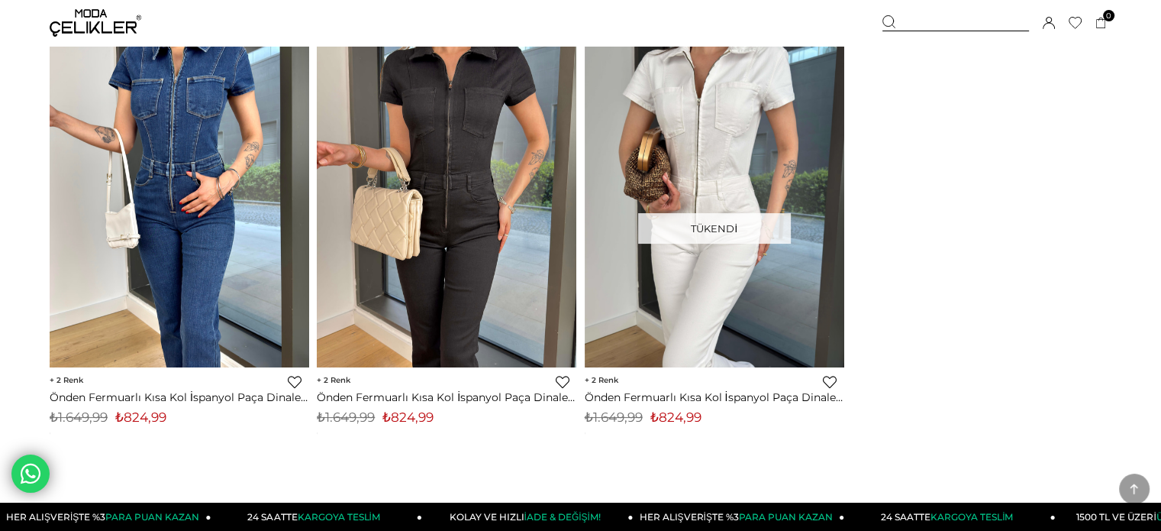
scroll to position [305, 0]
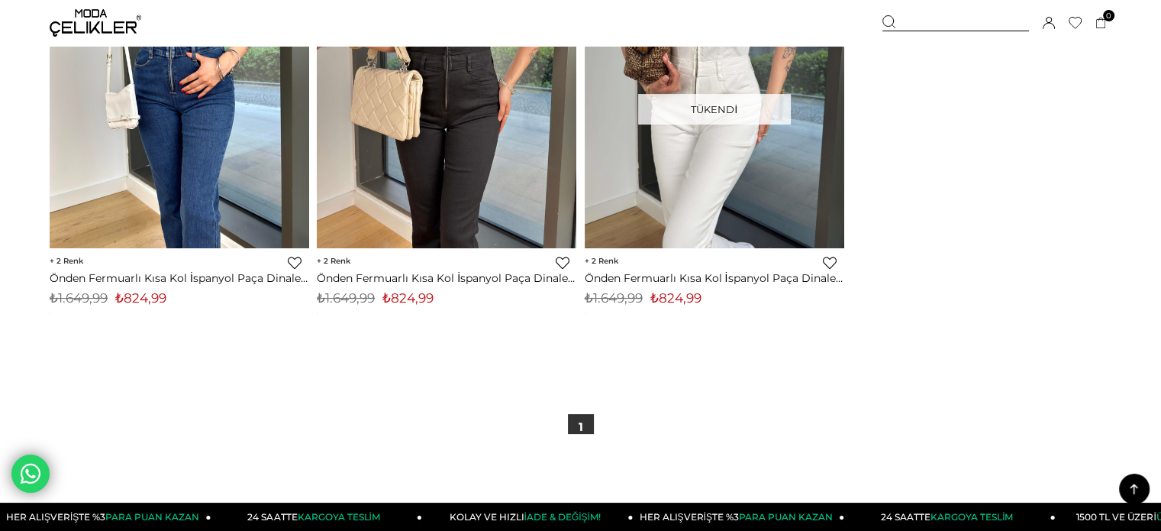
click at [168, 237] on div at bounding box center [179, 75] width 779 height 345
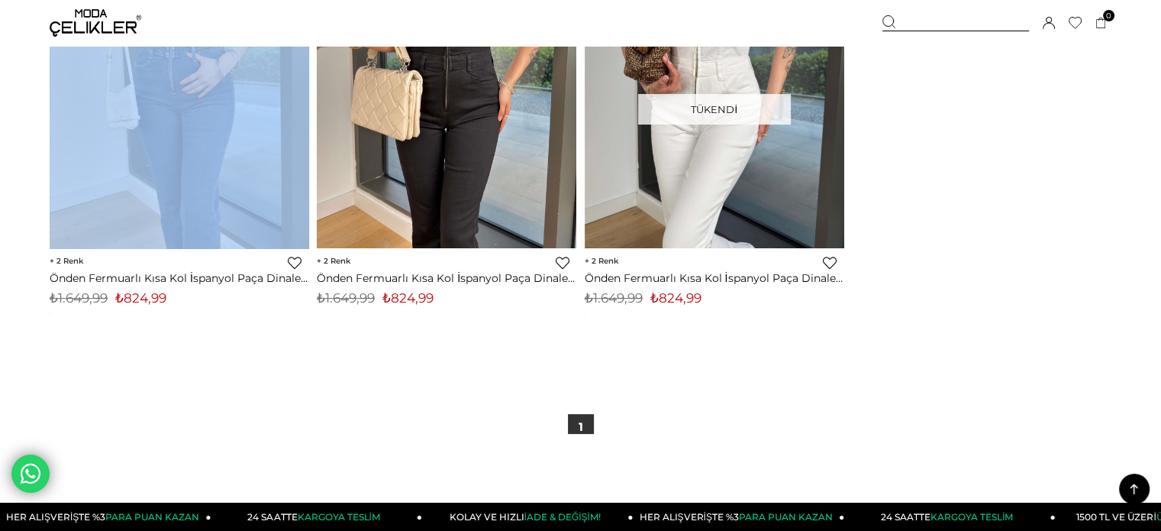
click at [168, 237] on div at bounding box center [179, 75] width 779 height 345
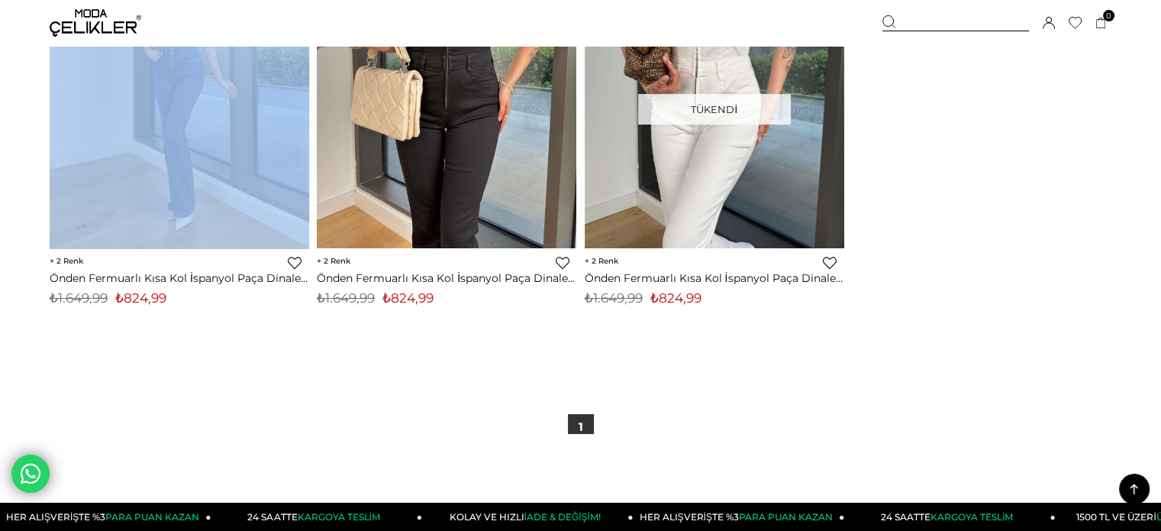
click at [164, 210] on img at bounding box center [180, 76] width 260 height 346
drag, startPoint x: 164, startPoint y: 210, endPoint x: 130, endPoint y: 73, distance: 141.7
click at [164, 208] on img at bounding box center [180, 76] width 260 height 346
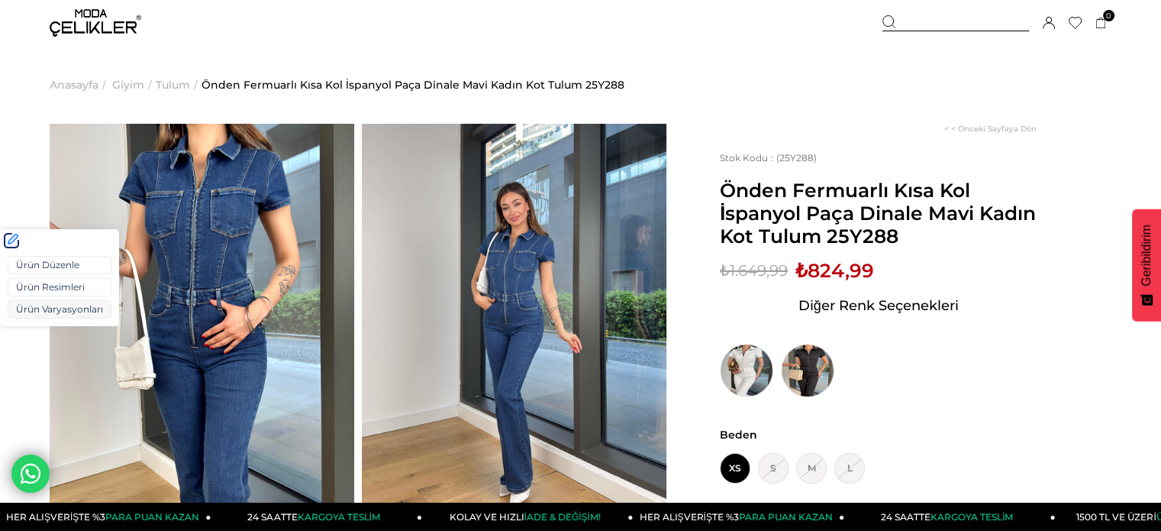
click at [53, 314] on link "Ürün Varyasyonları" at bounding box center [60, 309] width 104 height 18
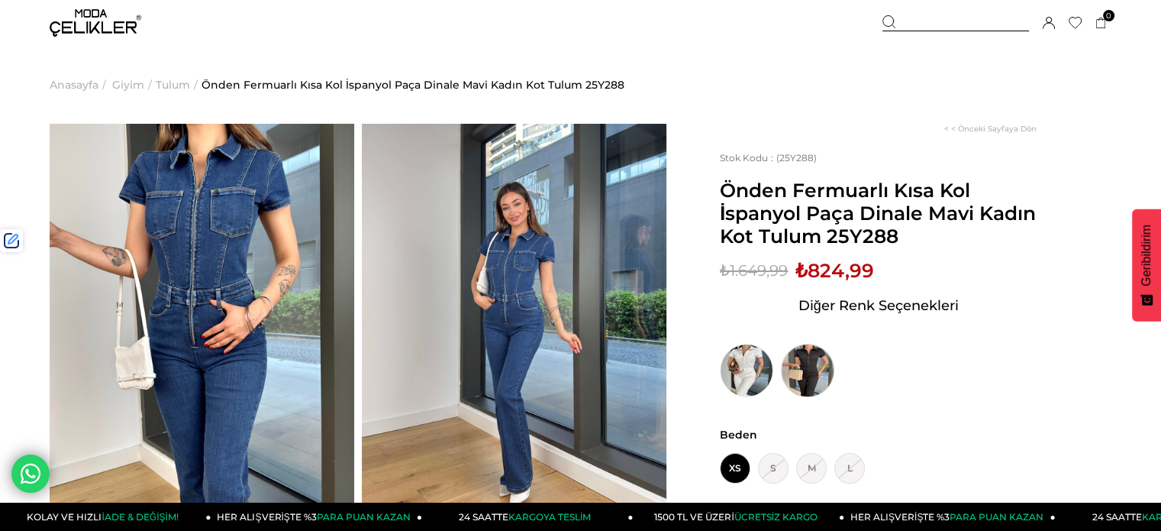
click at [796, 363] on img at bounding box center [807, 370] width 53 height 53
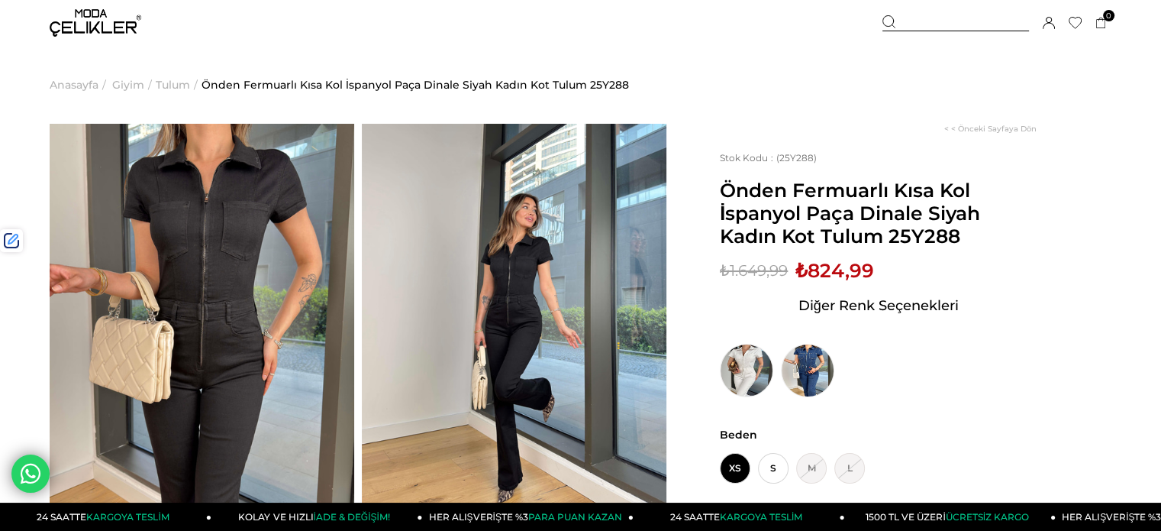
click at [93, 24] on img at bounding box center [96, 22] width 92 height 27
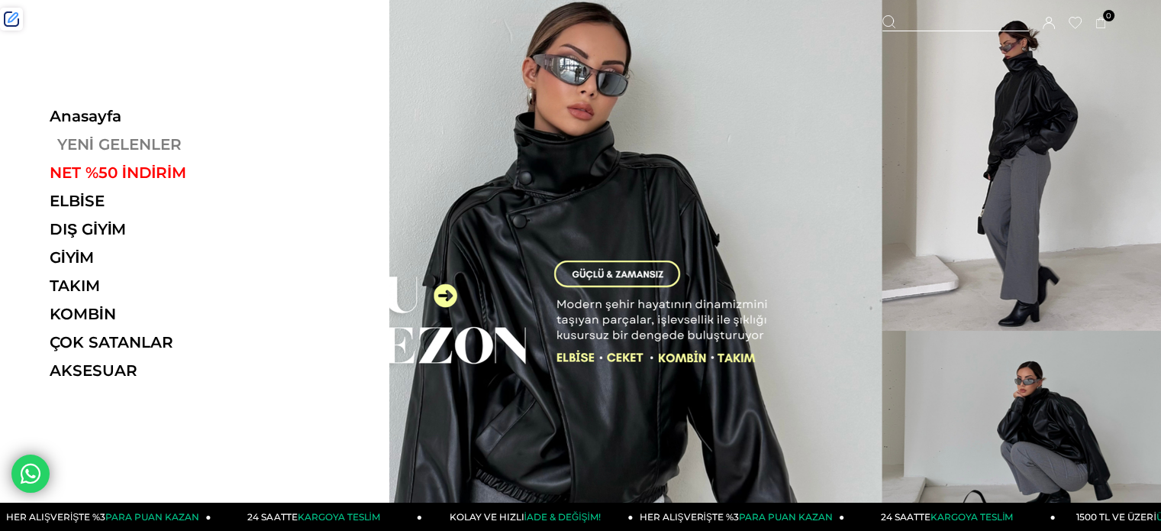
click at [104, 148] on link "YENİ GELENLER" at bounding box center [155, 144] width 210 height 18
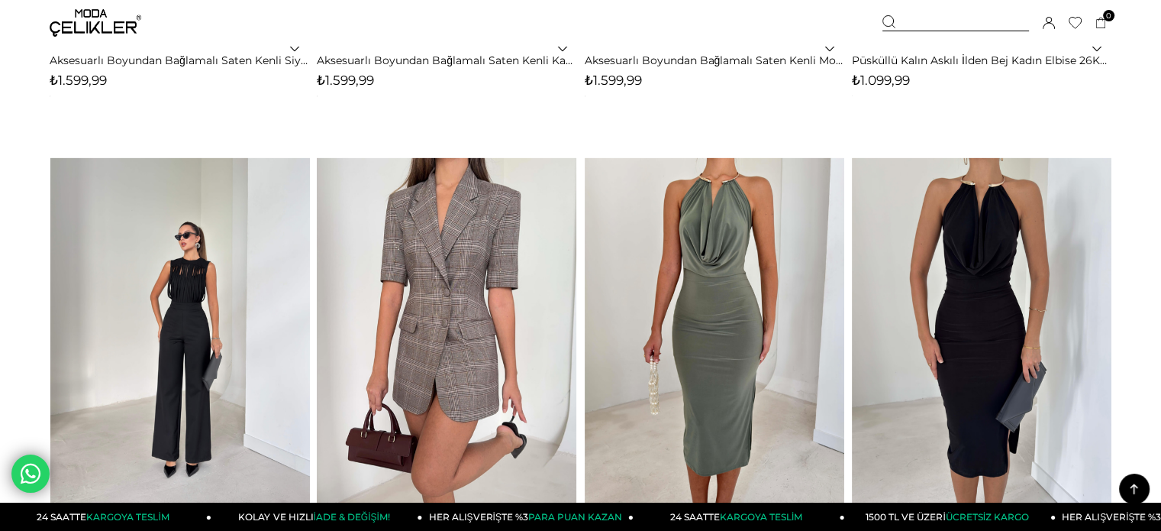
scroll to position [4733, 0]
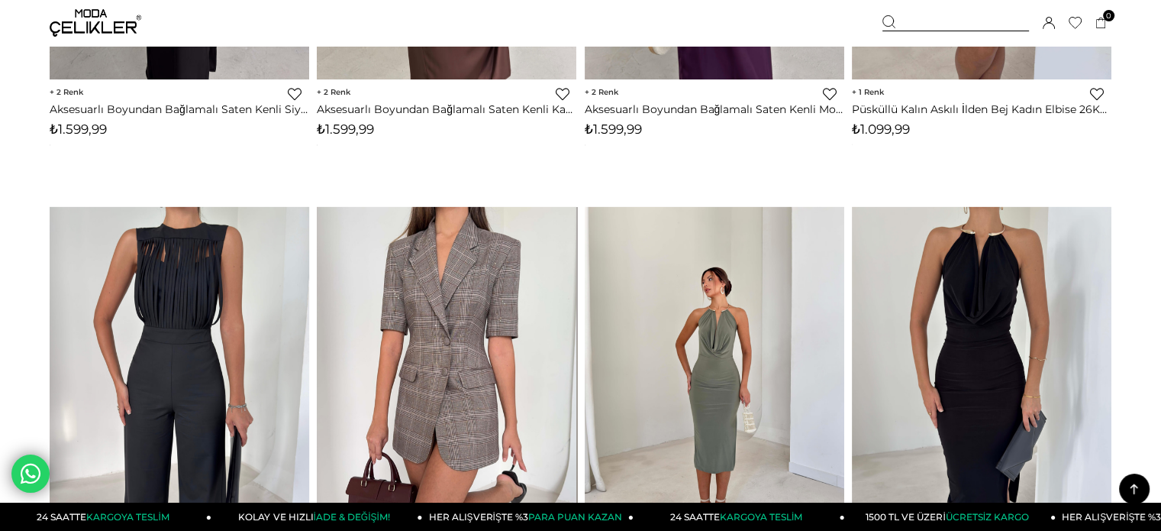
click at [694, 253] on img at bounding box center [715, 380] width 260 height 346
drag, startPoint x: 694, startPoint y: 253, endPoint x: 644, endPoint y: 215, distance: 62.8
click at [694, 253] on div at bounding box center [715, 379] width 1299 height 345
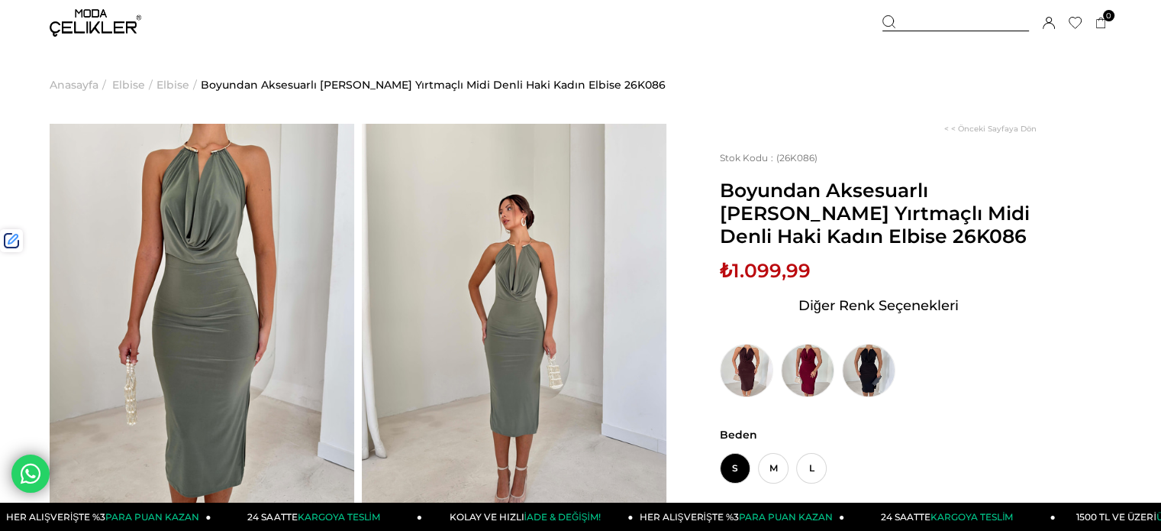
click at [750, 271] on span "₺1.099,99" at bounding box center [765, 270] width 91 height 23
copy span "1.099,99"
click at [89, 18] on img at bounding box center [96, 22] width 92 height 27
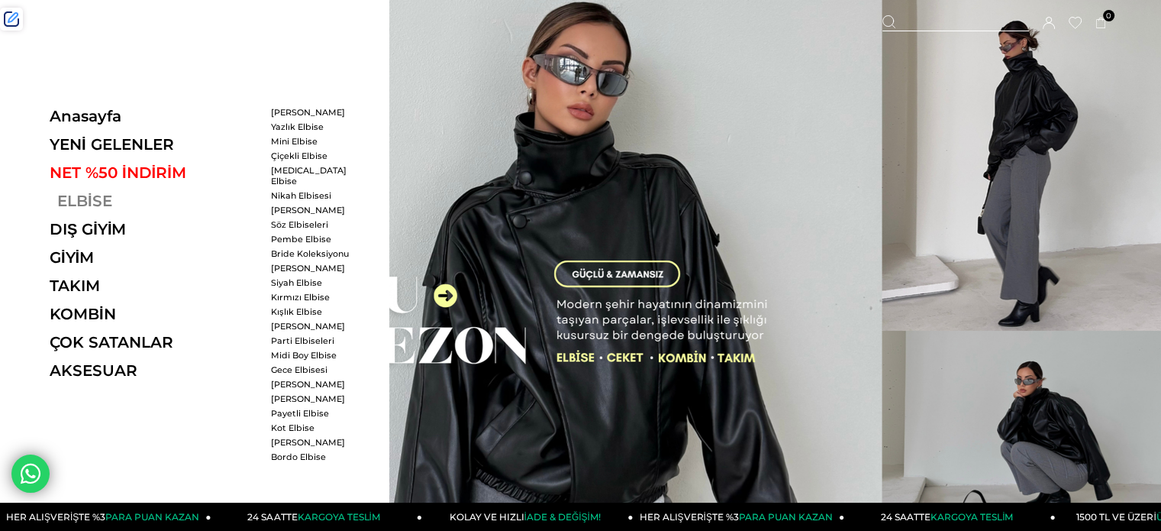
click at [100, 202] on link "ELBİSE" at bounding box center [155, 201] width 210 height 18
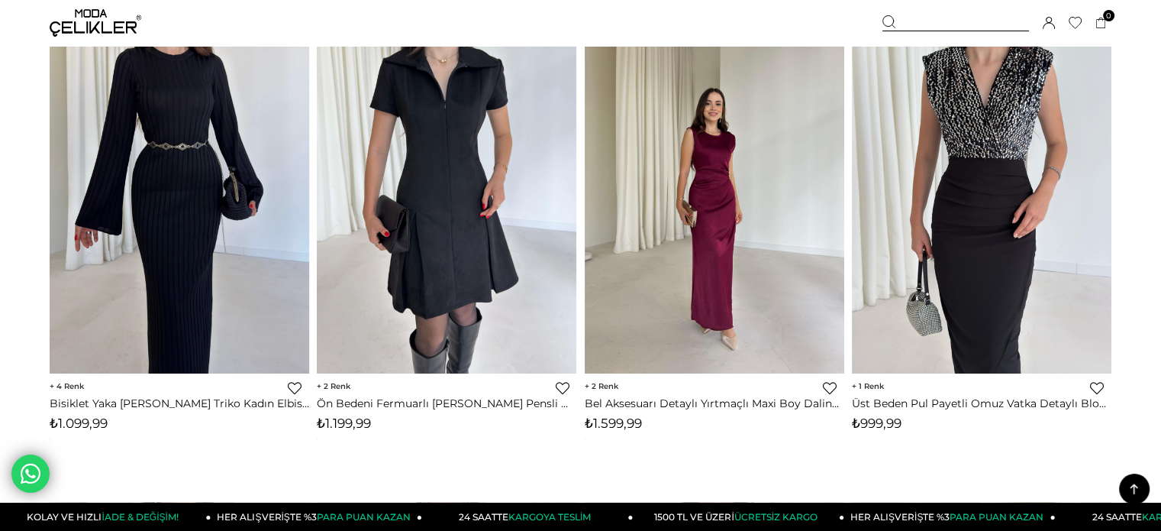
scroll to position [8780, 0]
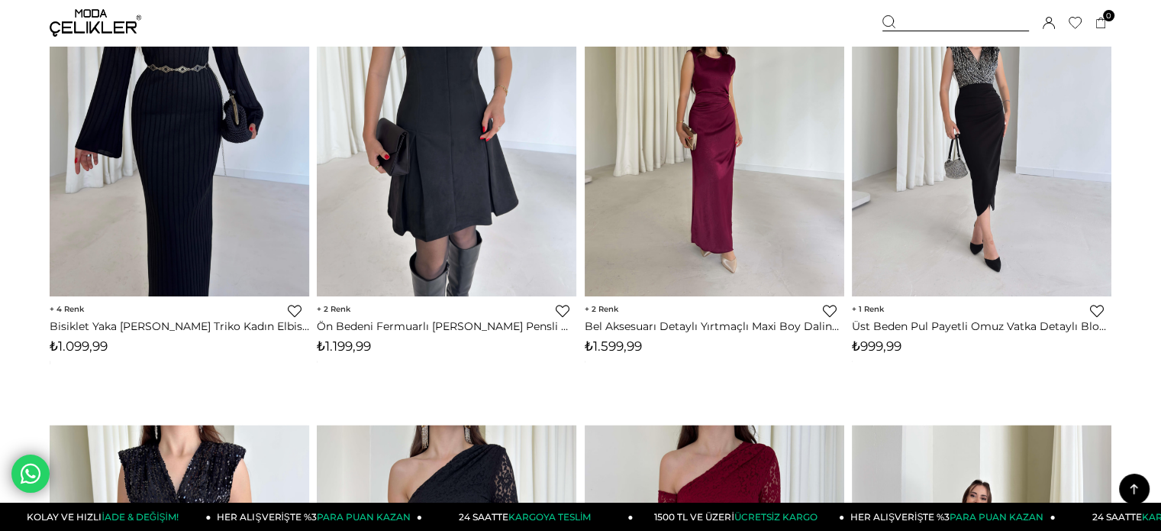
click at [987, 228] on img at bounding box center [982, 124] width 260 height 346
click at [988, 228] on img at bounding box center [982, 124] width 260 height 346
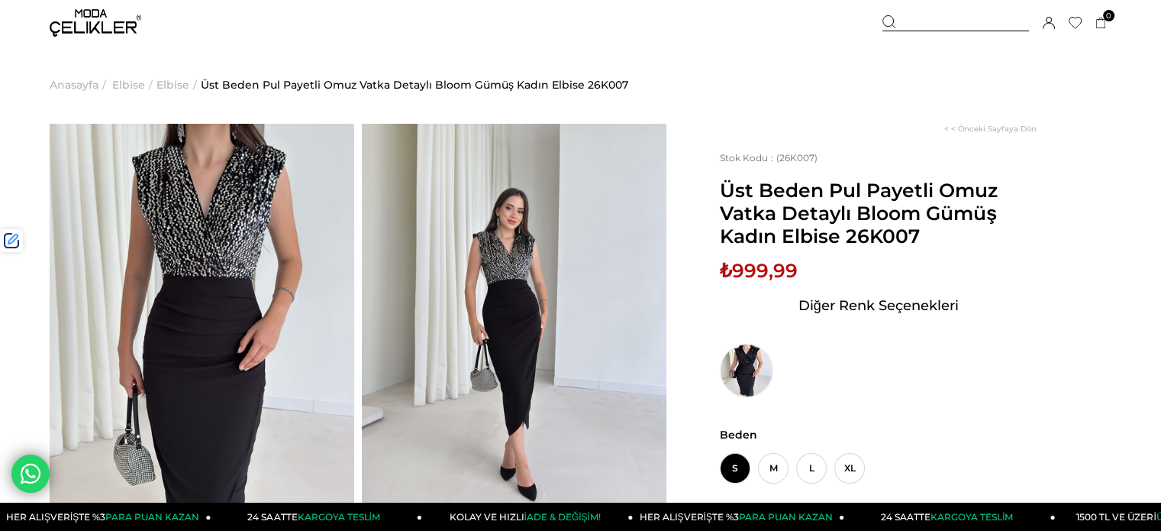
click at [752, 273] on span "₺999,99" at bounding box center [759, 270] width 78 height 23
copy span "999,99"
click at [969, 27] on div at bounding box center [956, 23] width 147 height 16
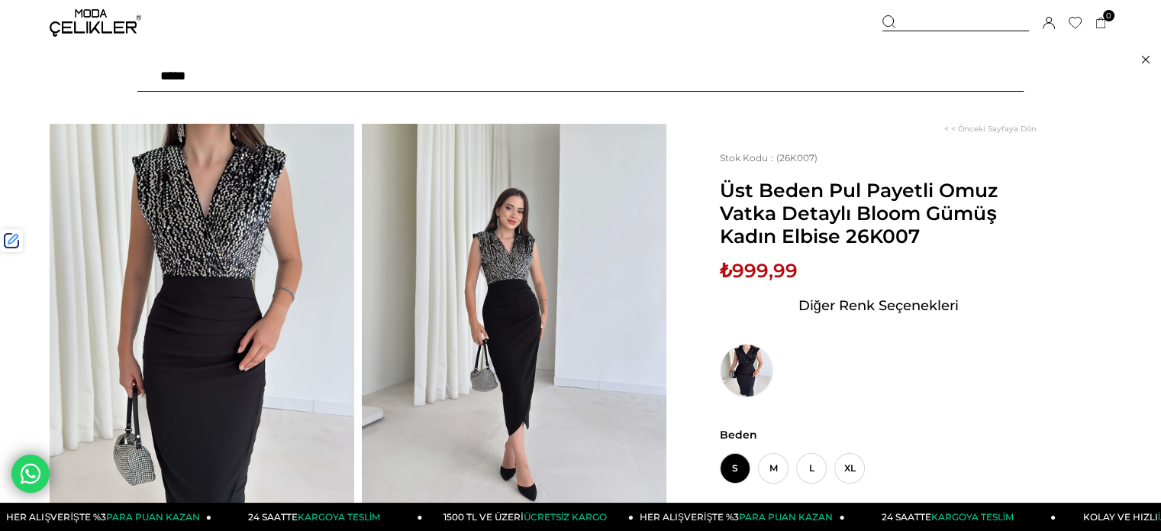
click at [825, 79] on input "text" at bounding box center [580, 76] width 886 height 31
type input "*****"
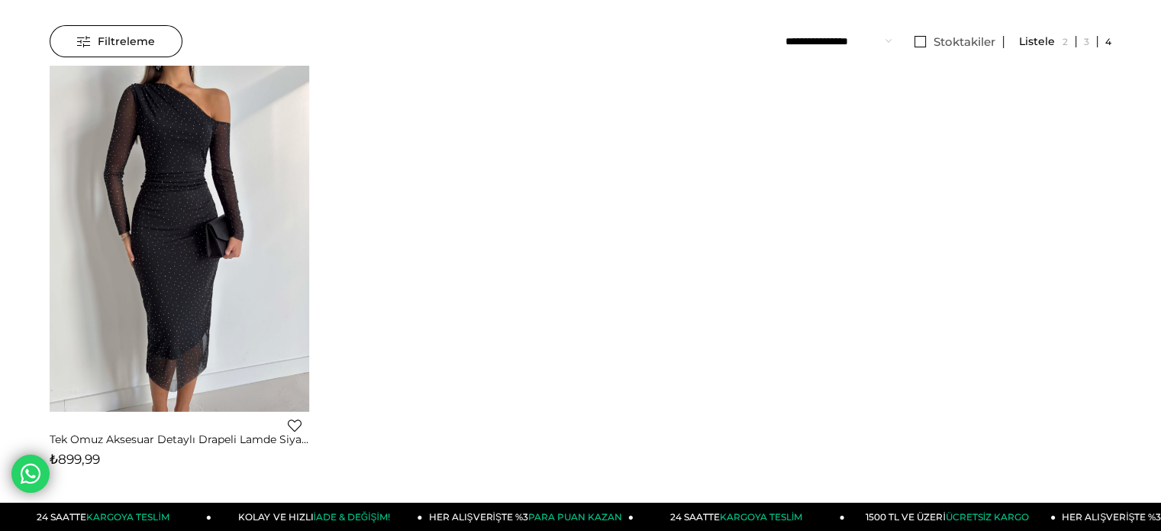
scroll to position [153, 0]
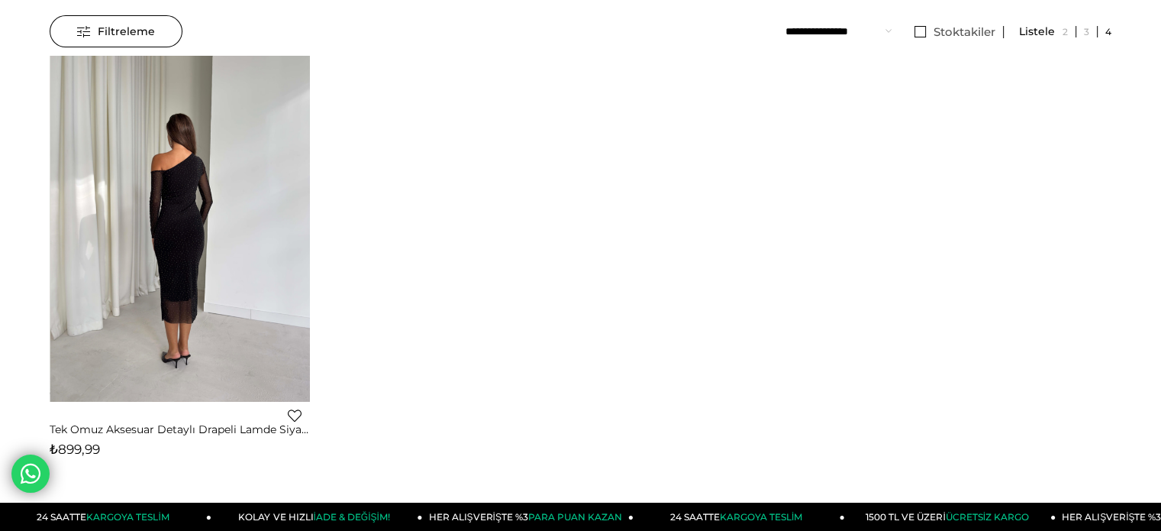
click at [255, 250] on img at bounding box center [180, 229] width 260 height 346
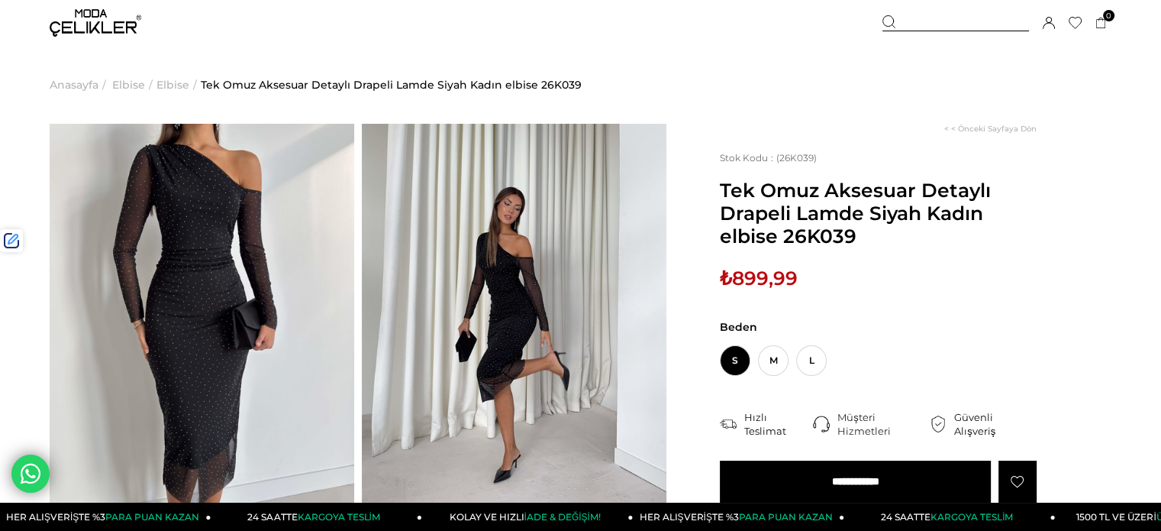
click at [947, 27] on div at bounding box center [956, 23] width 147 height 16
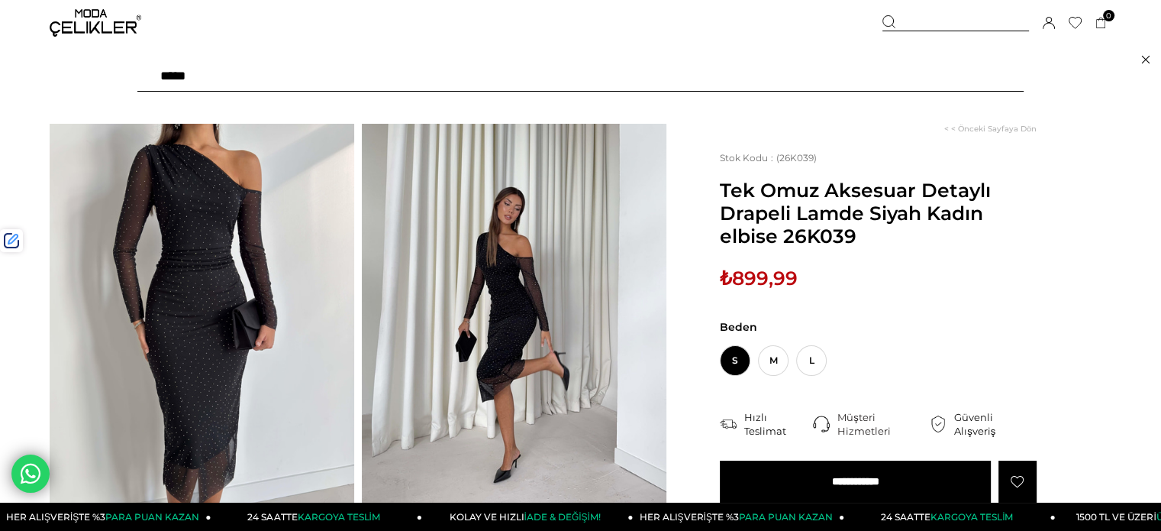
click at [875, 74] on input "text" at bounding box center [580, 76] width 886 height 31
paste input "******"
type input "******"
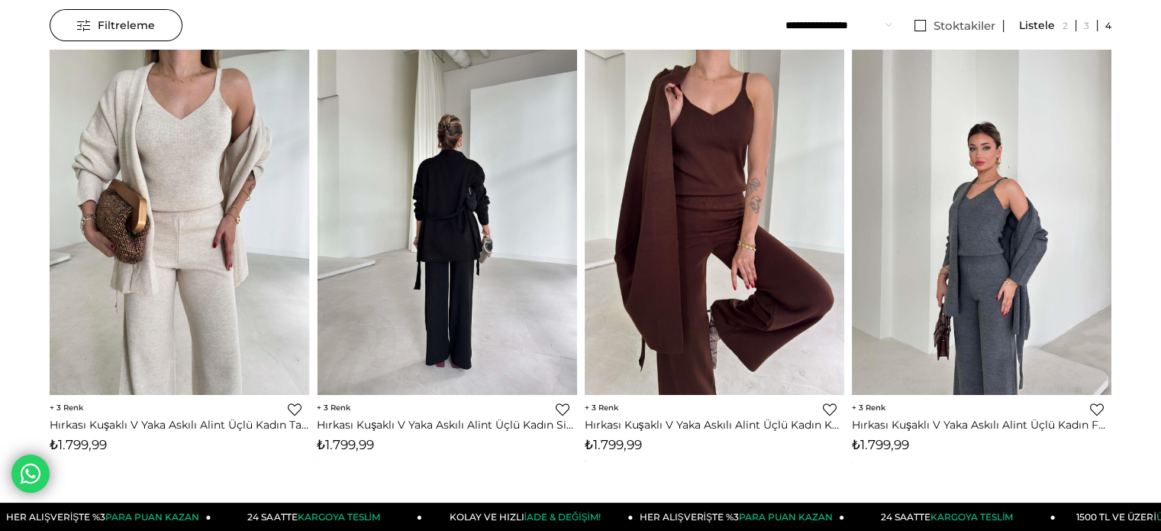
scroll to position [305, 0]
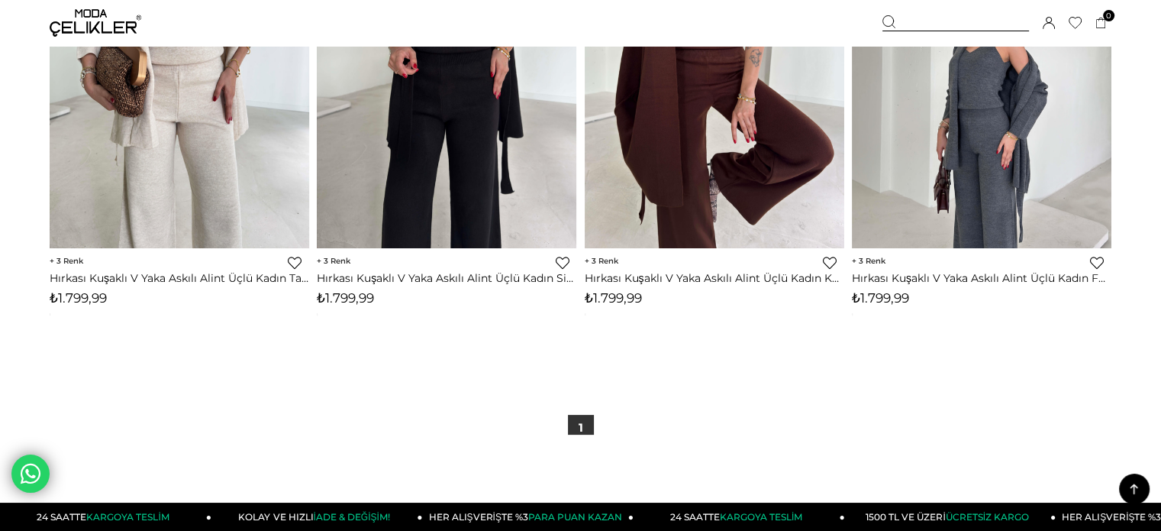
click at [623, 298] on span "₺1.799,99" at bounding box center [613, 297] width 57 height 15
click at [623, 299] on span "₺1.799,99" at bounding box center [613, 297] width 57 height 15
copy span "1.799,99"
click at [910, 25] on div at bounding box center [956, 23] width 147 height 16
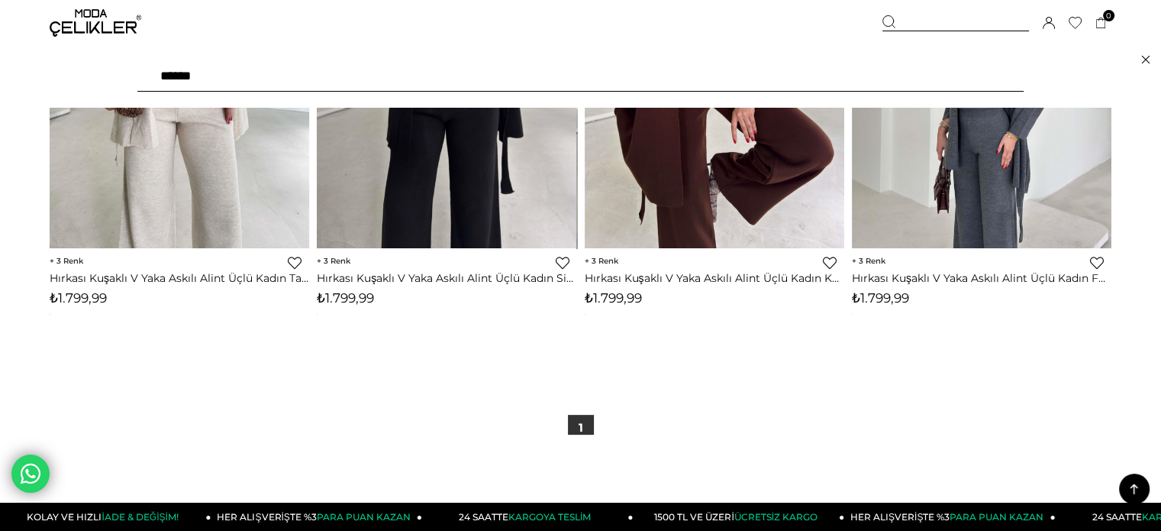
click at [807, 79] on input "******" at bounding box center [580, 76] width 886 height 31
type input "*****"
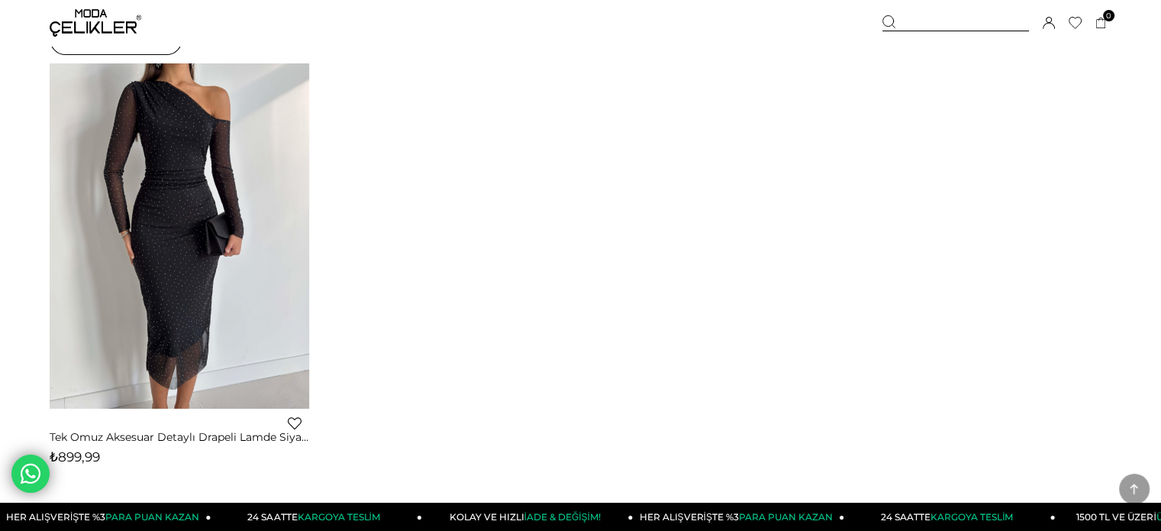
scroll to position [305, 0]
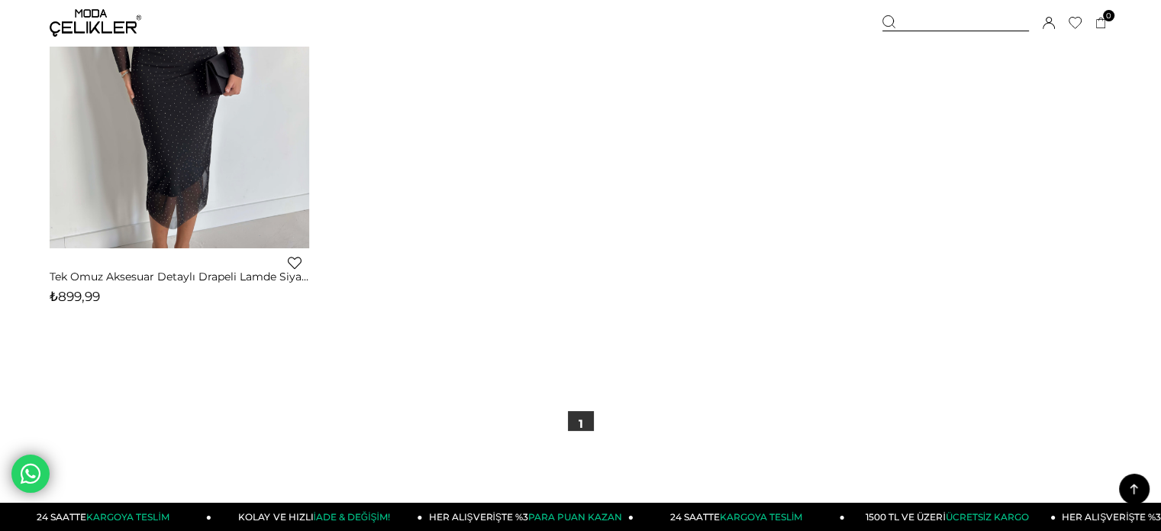
click at [90, 297] on span "₺899,99" at bounding box center [75, 296] width 50 height 15
click at [89, 295] on span "₺899,99" at bounding box center [75, 296] width 50 height 15
copy span "899,99"
click at [926, 22] on div at bounding box center [956, 23] width 147 height 16
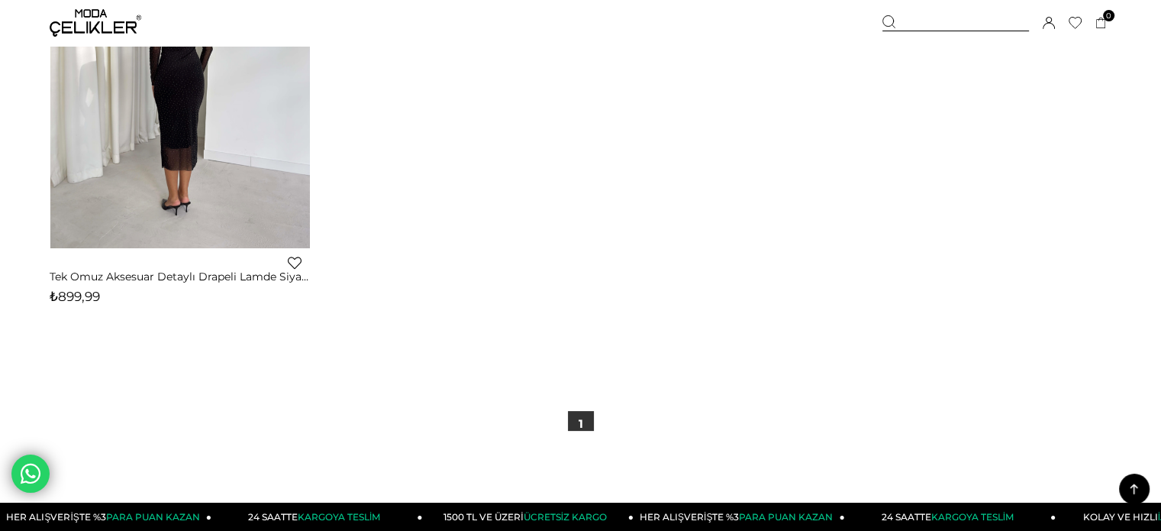
click at [241, 179] on img at bounding box center [180, 76] width 260 height 346
drag, startPoint x: 241, startPoint y: 179, endPoint x: 156, endPoint y: 8, distance: 191.2
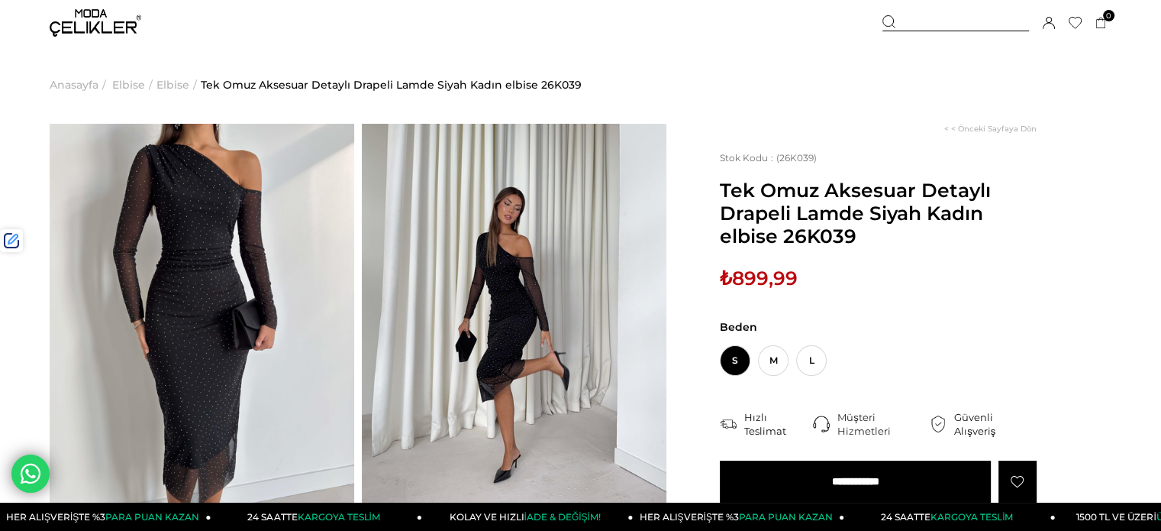
click at [776, 280] on span "₺899,99" at bounding box center [759, 277] width 78 height 23
drag, startPoint x: 776, startPoint y: 280, endPoint x: 728, endPoint y: 247, distance: 58.7
click at [776, 279] on span "₺899,99" at bounding box center [759, 277] width 78 height 23
copy span "899,99"
drag, startPoint x: 17, startPoint y: 30, endPoint x: 52, endPoint y: 7, distance: 41.9
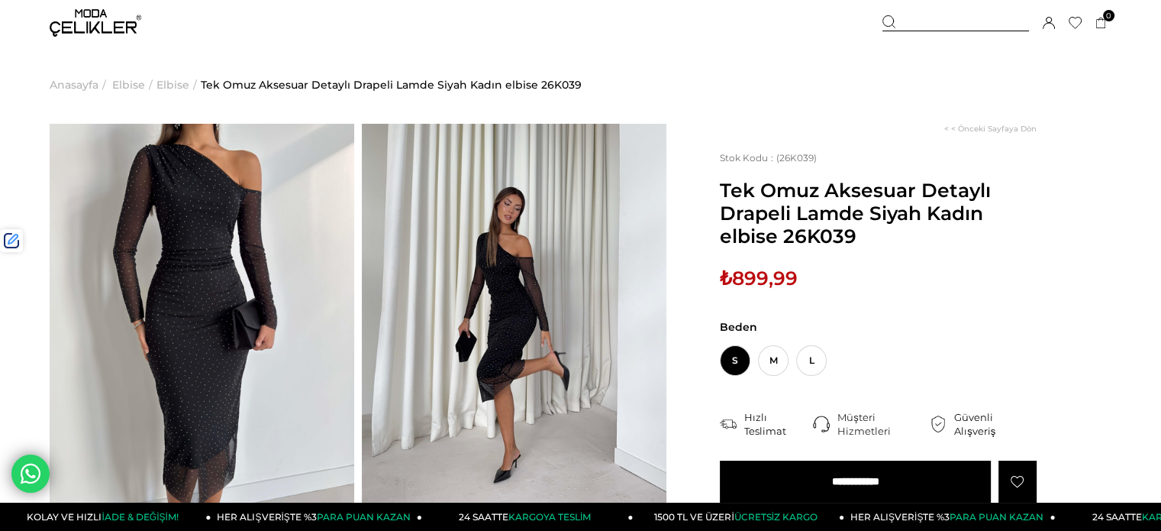
click at [17, 30] on div "Menü Üye Girişi Üye Ol Hesabım Çıkış Yap Sepetim Favorilerim Yardım Sepetim 0 Ü…" at bounding box center [580, 23] width 1161 height 46
drag, startPoint x: 930, startPoint y: 18, endPoint x: 852, endPoint y: 78, distance: 98.0
click at [931, 18] on div at bounding box center [956, 23] width 147 height 16
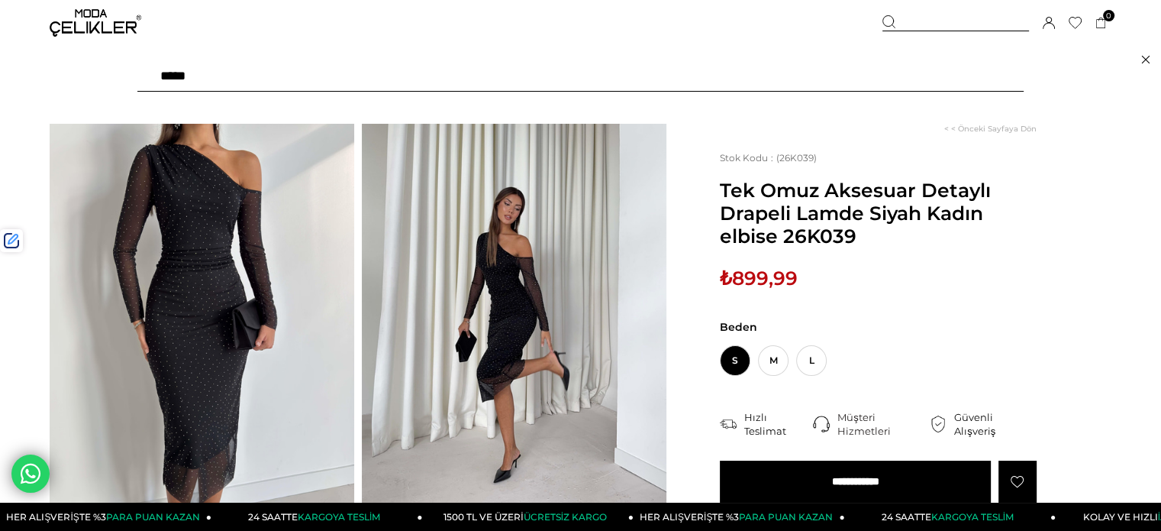
click at [818, 84] on input "text" at bounding box center [580, 76] width 886 height 31
type input "******"
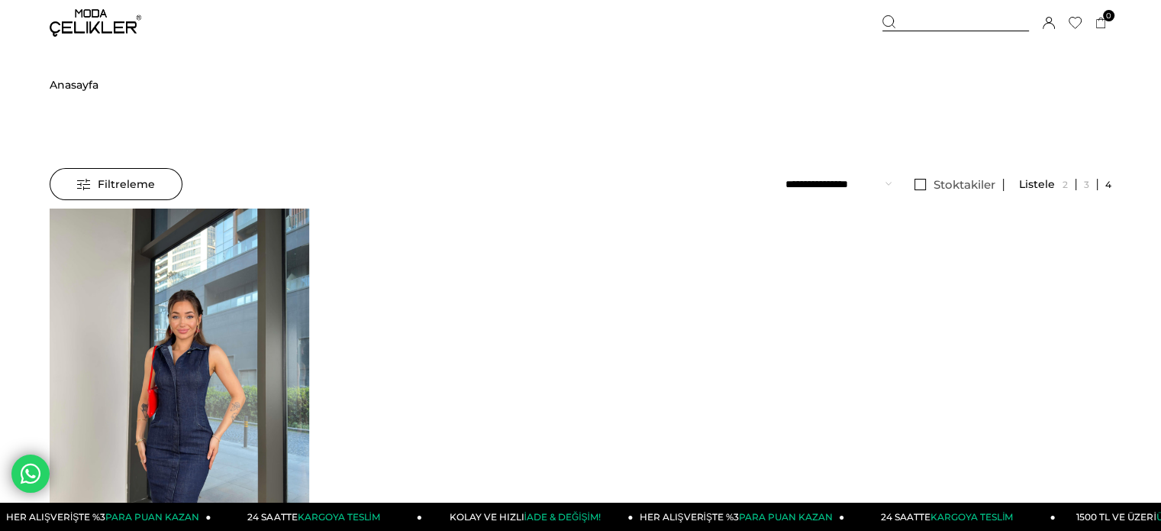
click at [178, 323] on img at bounding box center [180, 381] width 260 height 346
click at [179, 323] on div at bounding box center [179, 380] width 779 height 345
click at [179, 323] on img at bounding box center [180, 381] width 260 height 346
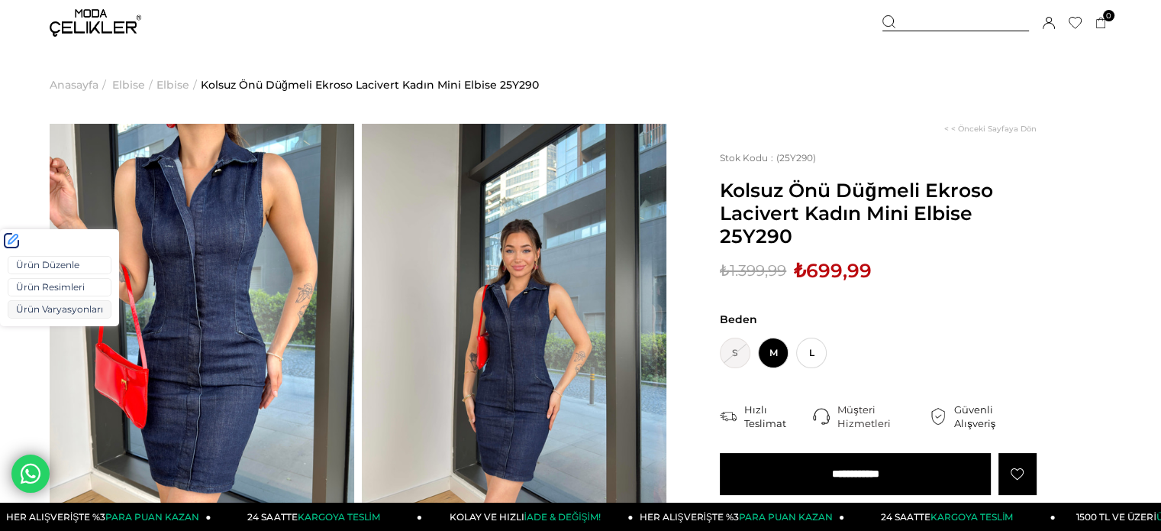
click at [42, 304] on link "Ürün Varyasyonları" at bounding box center [60, 309] width 104 height 18
